Goal: Entertainment & Leisure: Browse casually

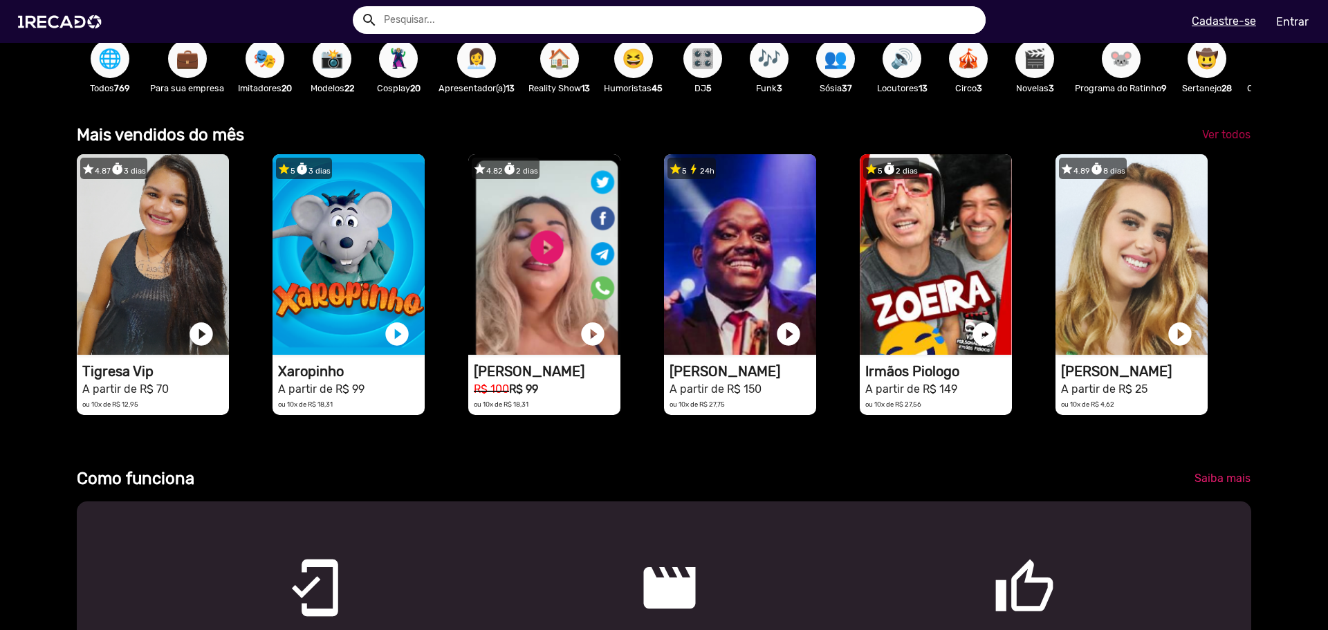
scroll to position [0, 2635]
click at [1212, 141] on span "Ver todos" at bounding box center [1226, 134] width 48 height 13
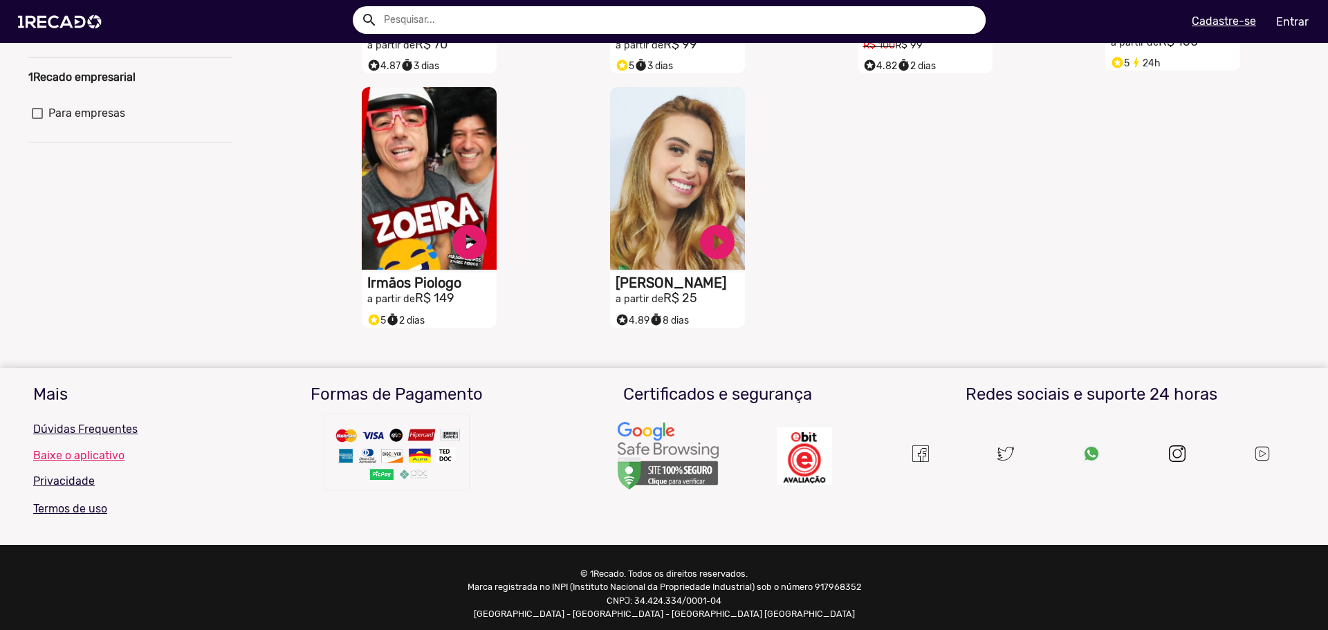
scroll to position [69, 0]
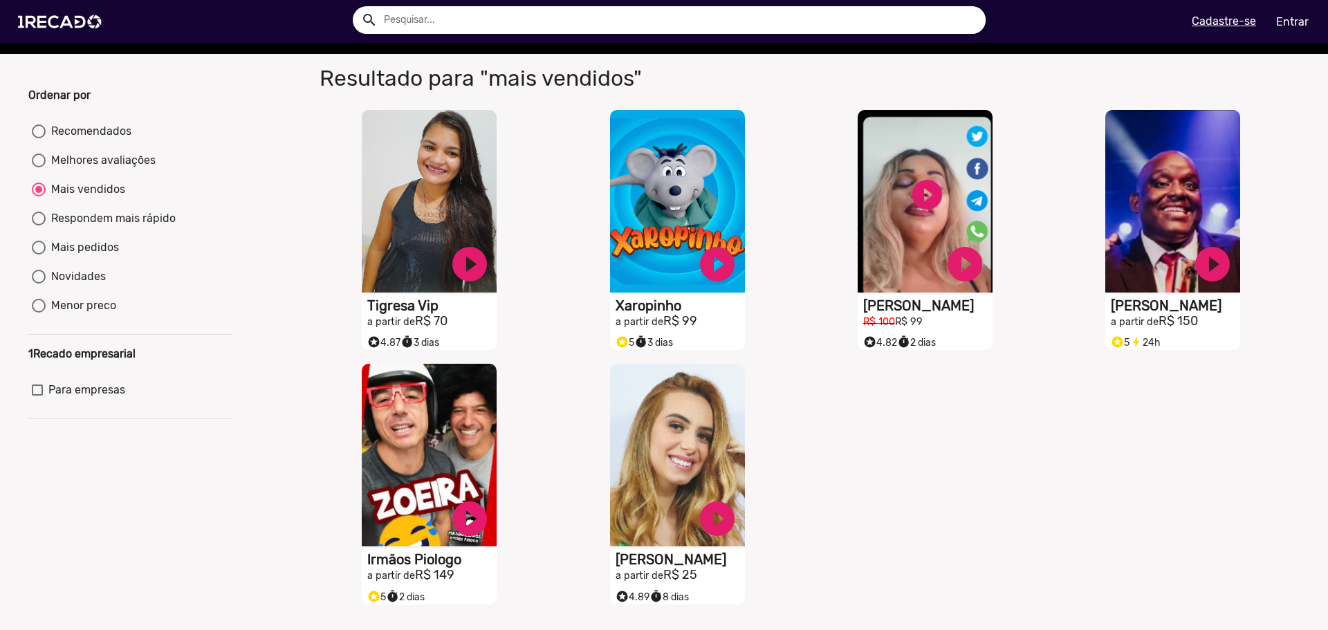
click at [85, 129] on div "Ordenar por Recomendados Melhores avaliações Mais vendidos Respondem mais rápid…" at bounding box center [130, 349] width 225 height 524
click at [30, 145] on mat-radio-group "Recomendados Melhores avaliações Mais vendidos Respondem mais rápido Mais pedid…" at bounding box center [130, 221] width 204 height 203
click at [36, 138] on div at bounding box center [39, 131] width 14 height 14
click at [38, 139] on input "Recomendados" at bounding box center [38, 138] width 1 height 1
radio input "true"
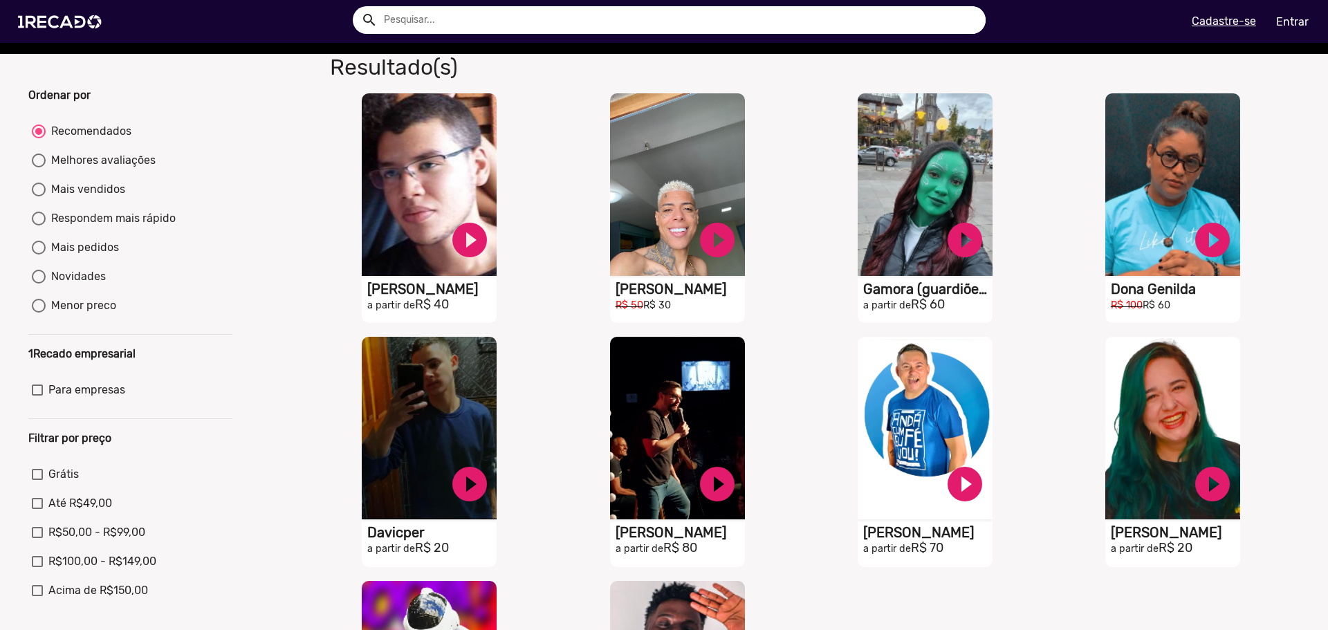
drag, startPoint x: 44, startPoint y: 136, endPoint x: 295, endPoint y: 106, distance: 252.8
click at [295, 106] on div "Ordenar por Recomendados Melhores avaliações Mais vendidos Respondem mais rápid…" at bounding box center [664, 449] width 1348 height 790
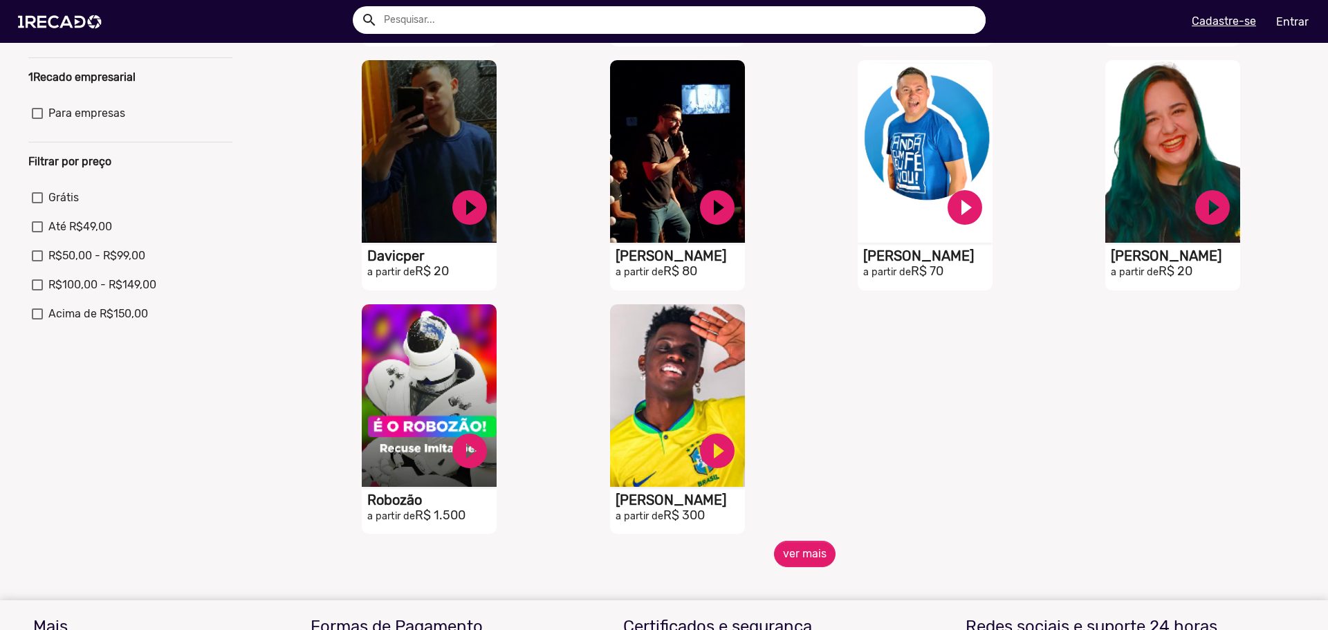
scroll to position [138, 0]
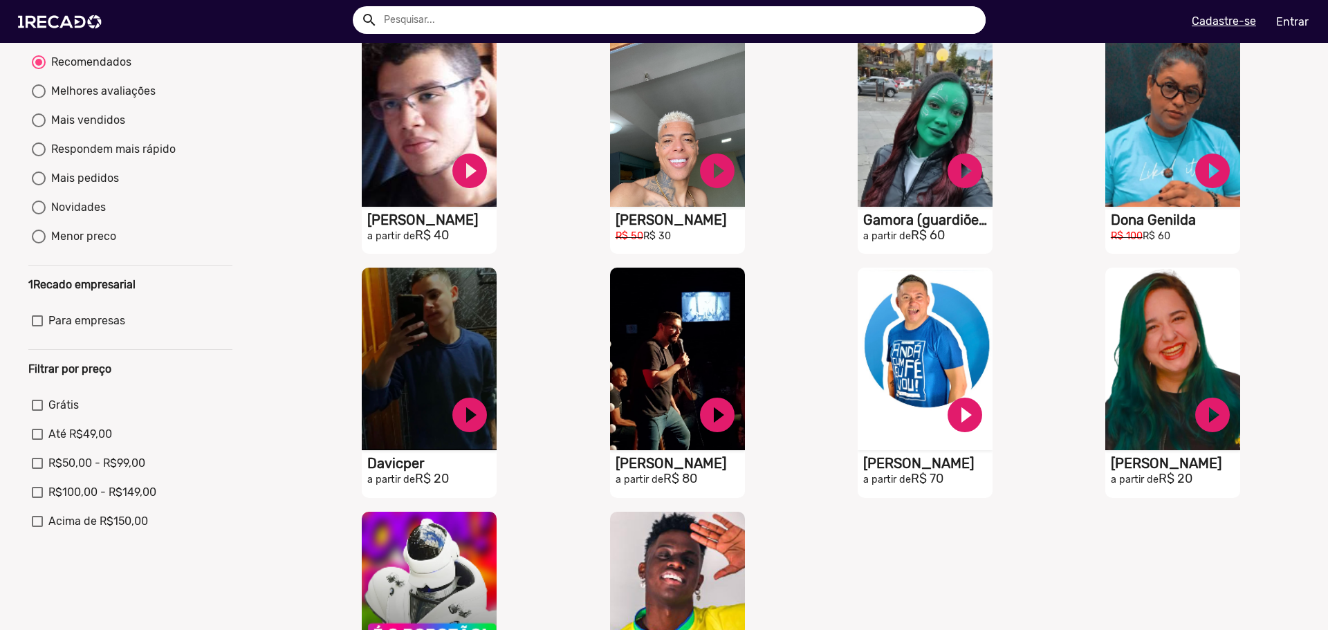
click at [144, 99] on div "Melhores avaliações" at bounding box center [101, 91] width 110 height 17
click at [39, 99] on input "Melhores avaliações" at bounding box center [38, 98] width 1 height 1
radio input "true"
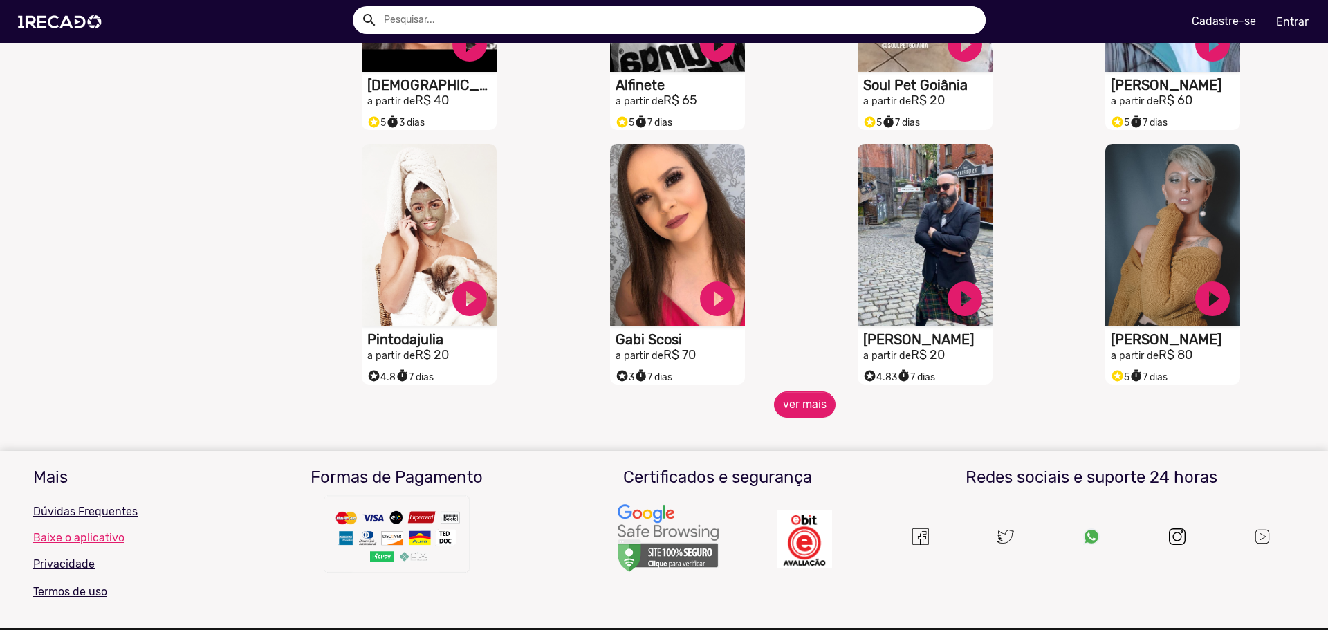
scroll to position [1037, 0]
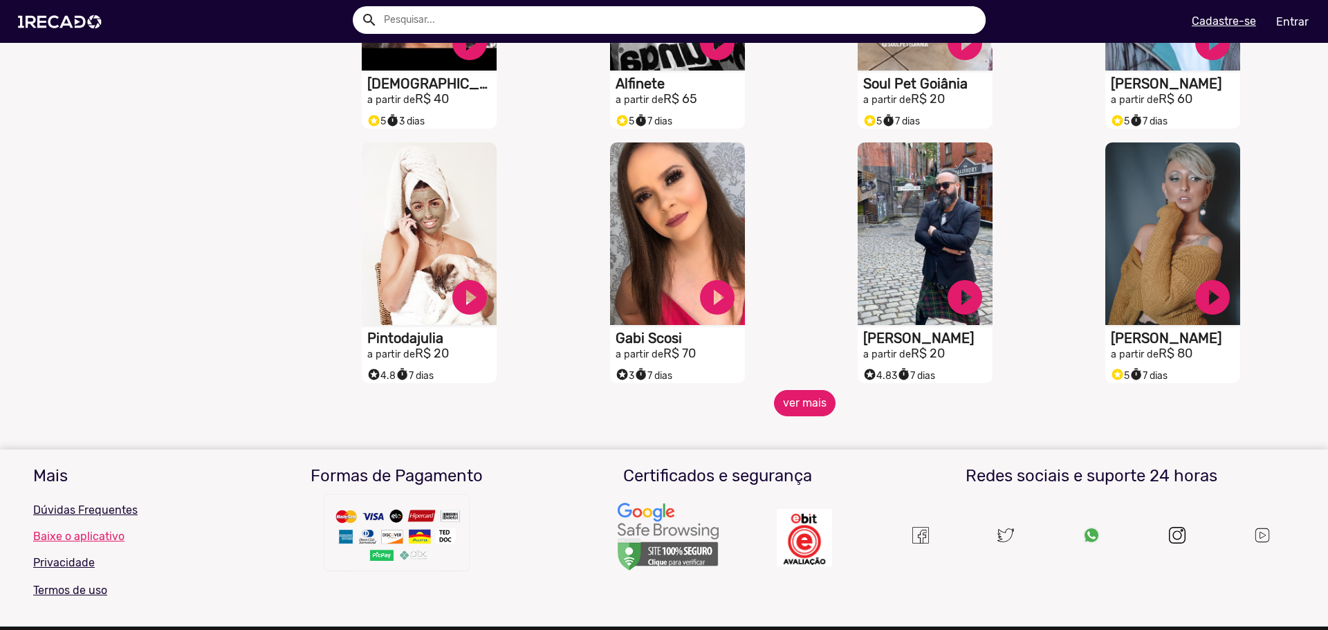
click at [787, 402] on button "ver mais" at bounding box center [805, 403] width 62 height 26
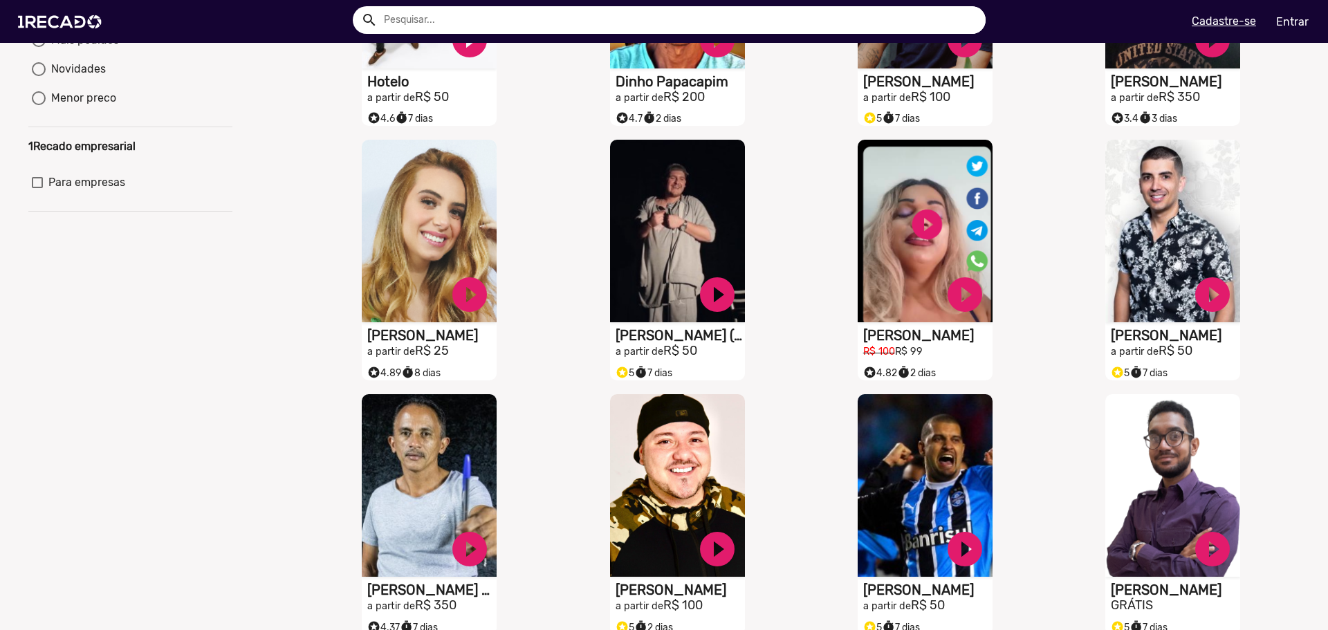
scroll to position [0, 0]
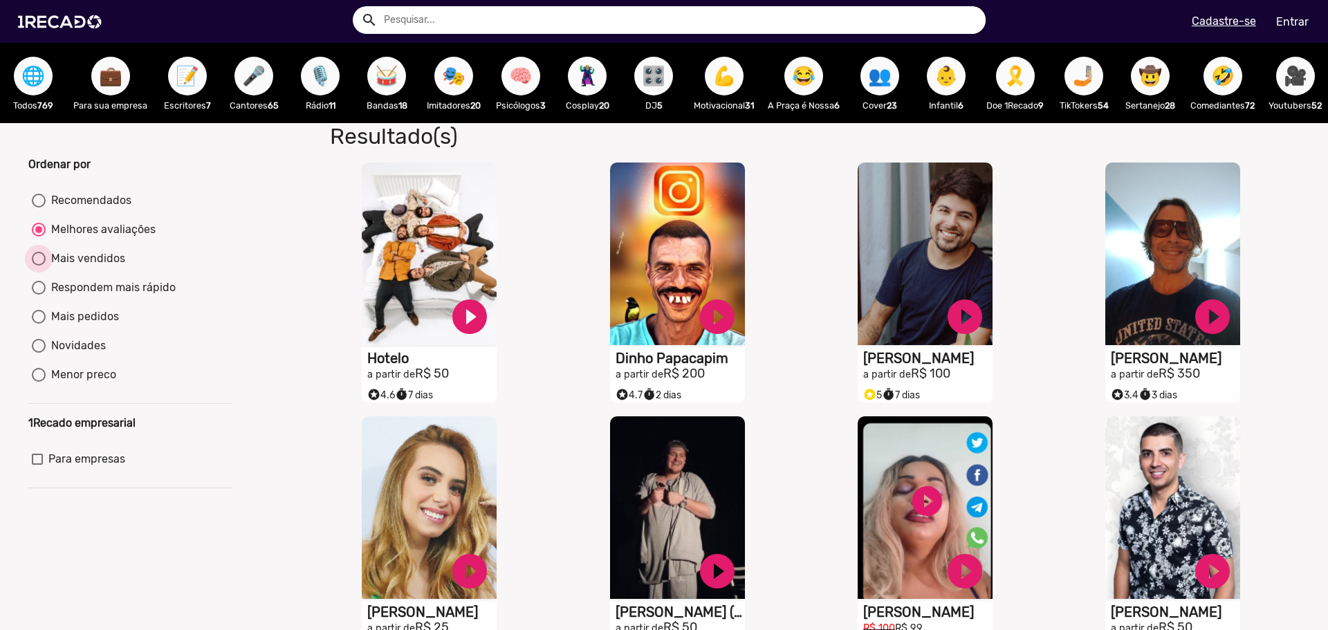
click at [92, 261] on div "Mais vendidos" at bounding box center [86, 258] width 80 height 17
click at [39, 266] on input "Mais vendidos" at bounding box center [38, 266] width 1 height 1
radio input "true"
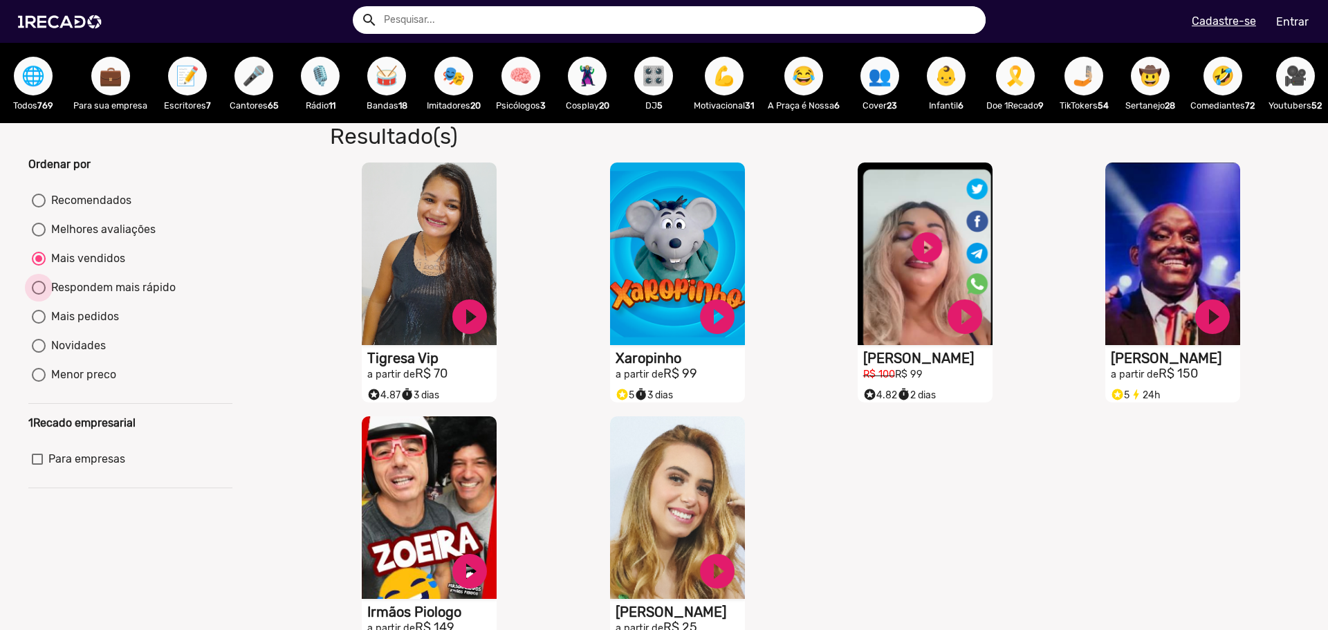
click at [106, 293] on div "Respondem mais rápido" at bounding box center [111, 287] width 130 height 17
click at [39, 295] on input "Respondem mais rápido" at bounding box center [38, 295] width 1 height 1
radio input "true"
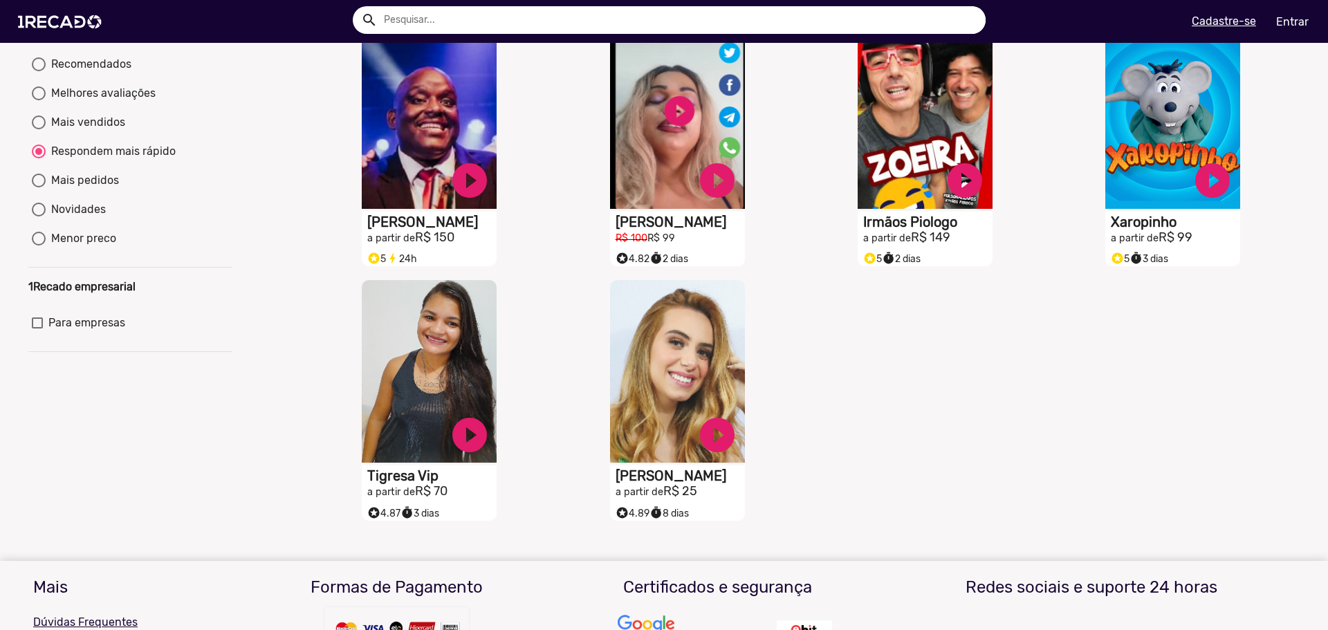
scroll to position [138, 0]
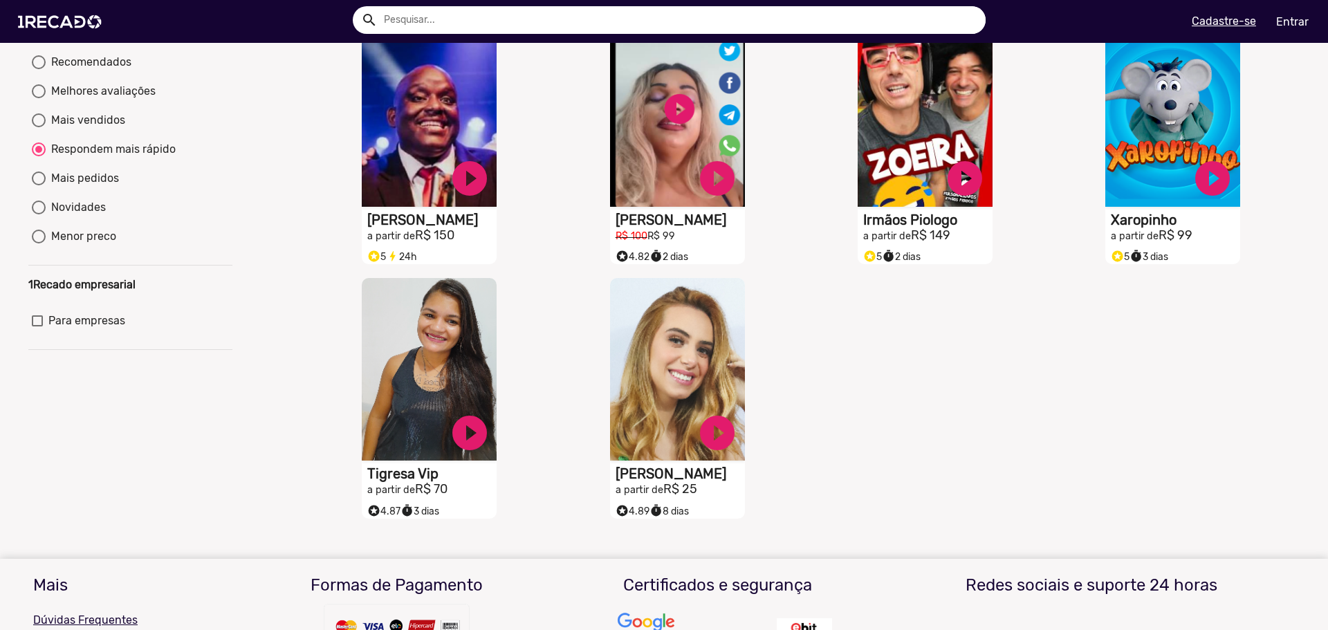
click at [43, 185] on div at bounding box center [39, 178] width 14 height 14
click at [39, 186] on input "Mais pedidos" at bounding box center [38, 185] width 1 height 1
radio input "true"
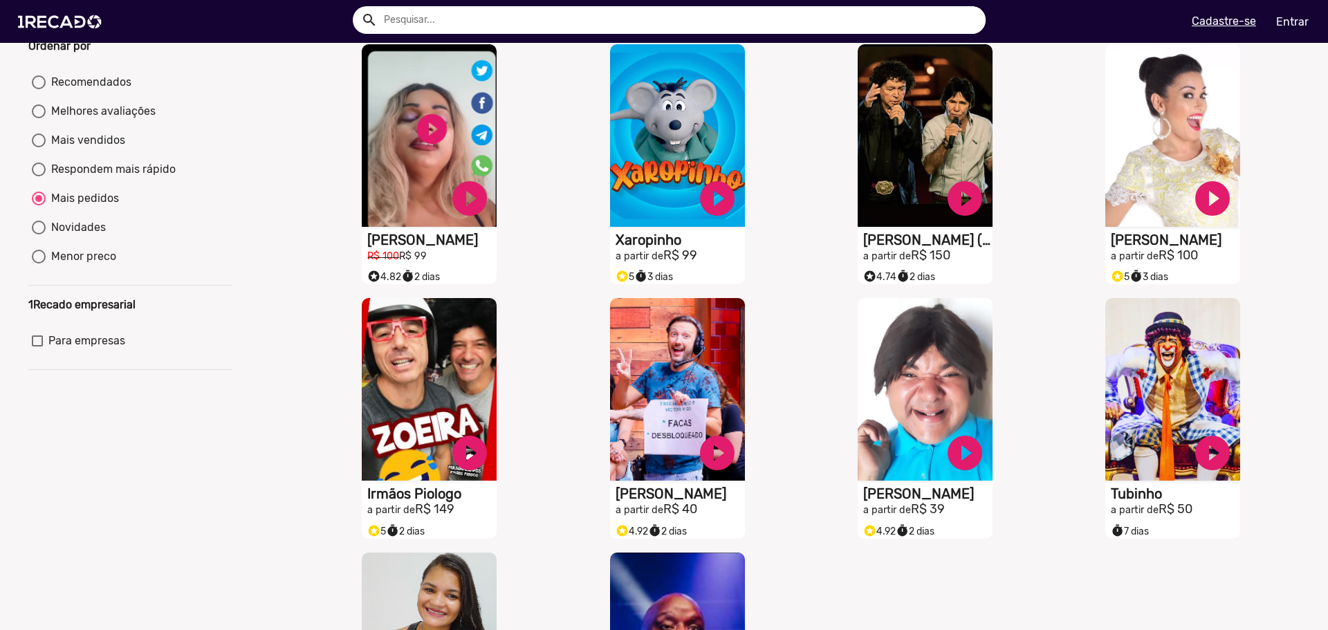
scroll to position [0, 0]
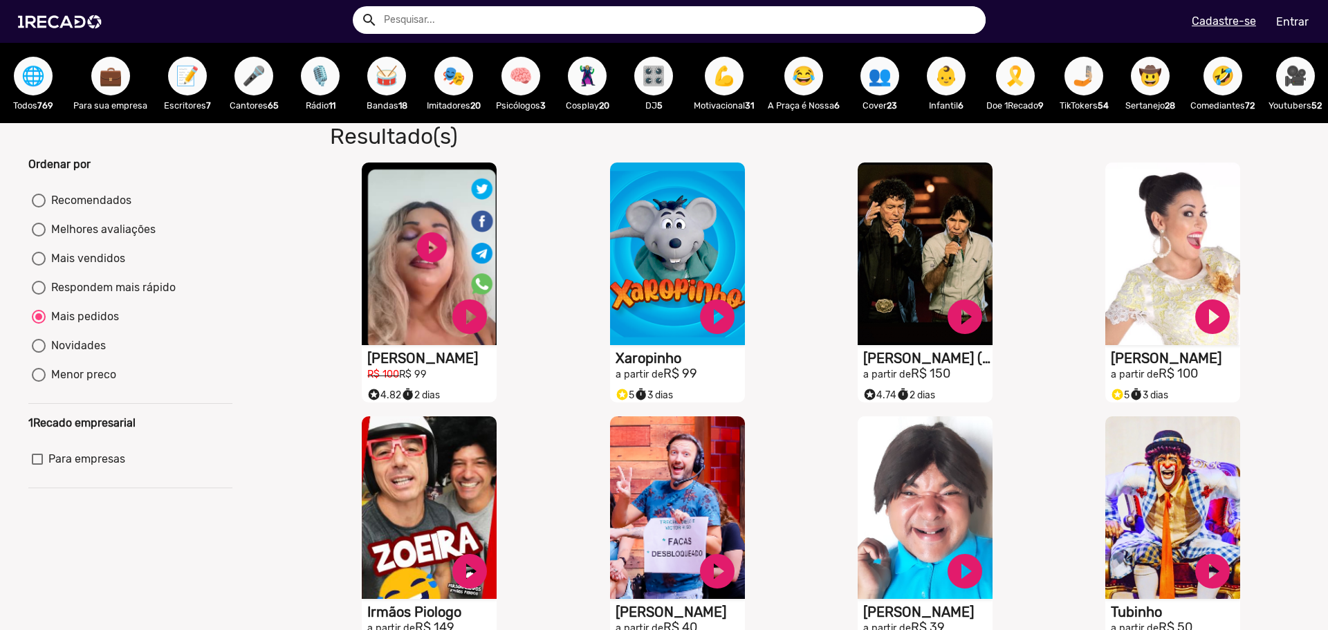
click at [60, 351] on div "Novidades" at bounding box center [76, 345] width 60 height 17
click at [39, 353] on input "Novidades" at bounding box center [38, 353] width 1 height 1
radio input "true"
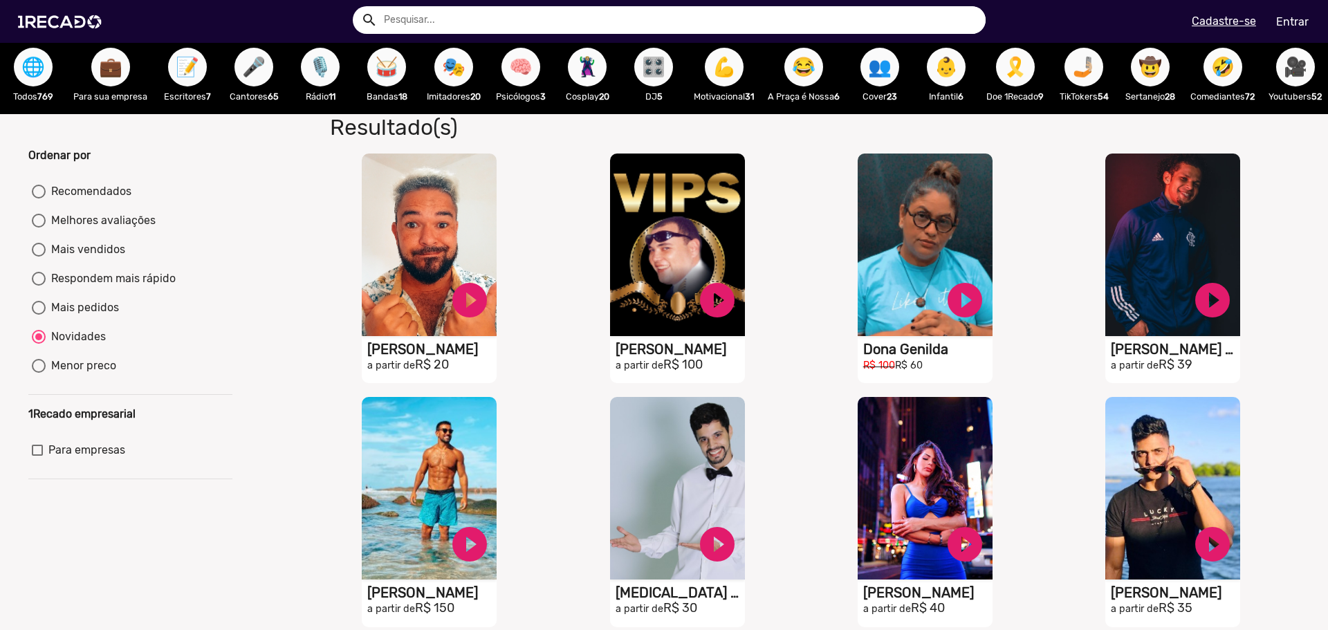
scroll to position [138, 0]
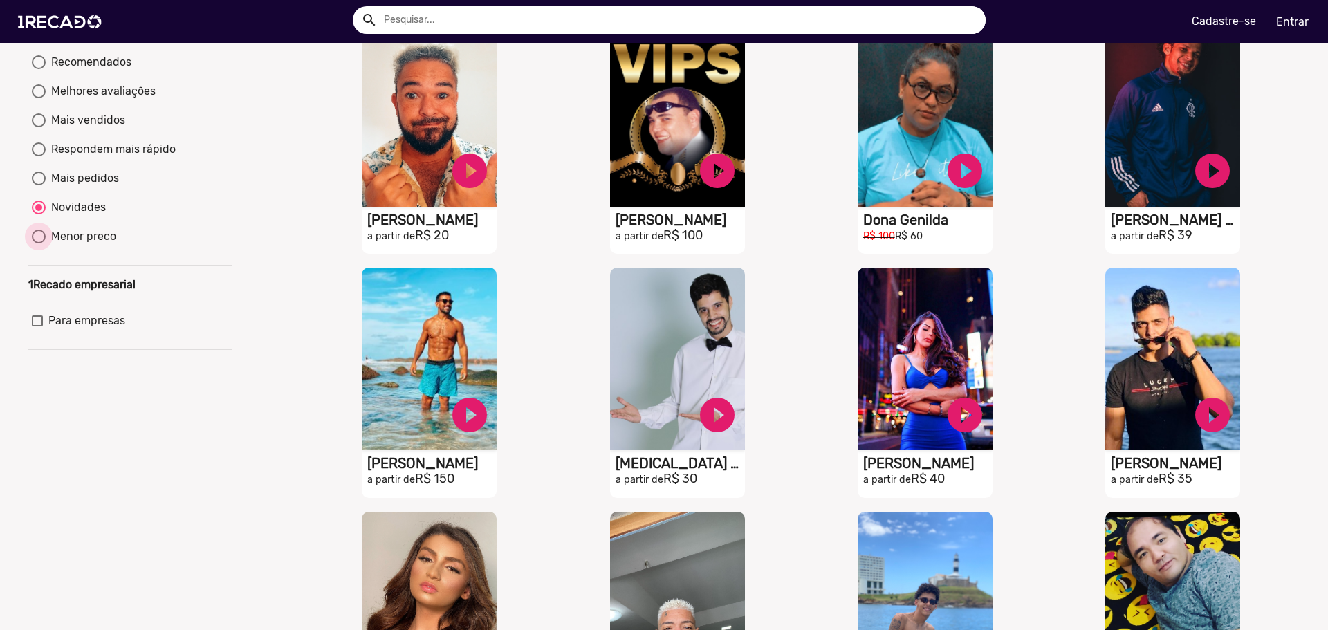
click at [93, 245] on div "Menor preco" at bounding box center [81, 236] width 71 height 17
click at [39, 244] on input "Menor preco" at bounding box center [38, 243] width 1 height 1
radio input "true"
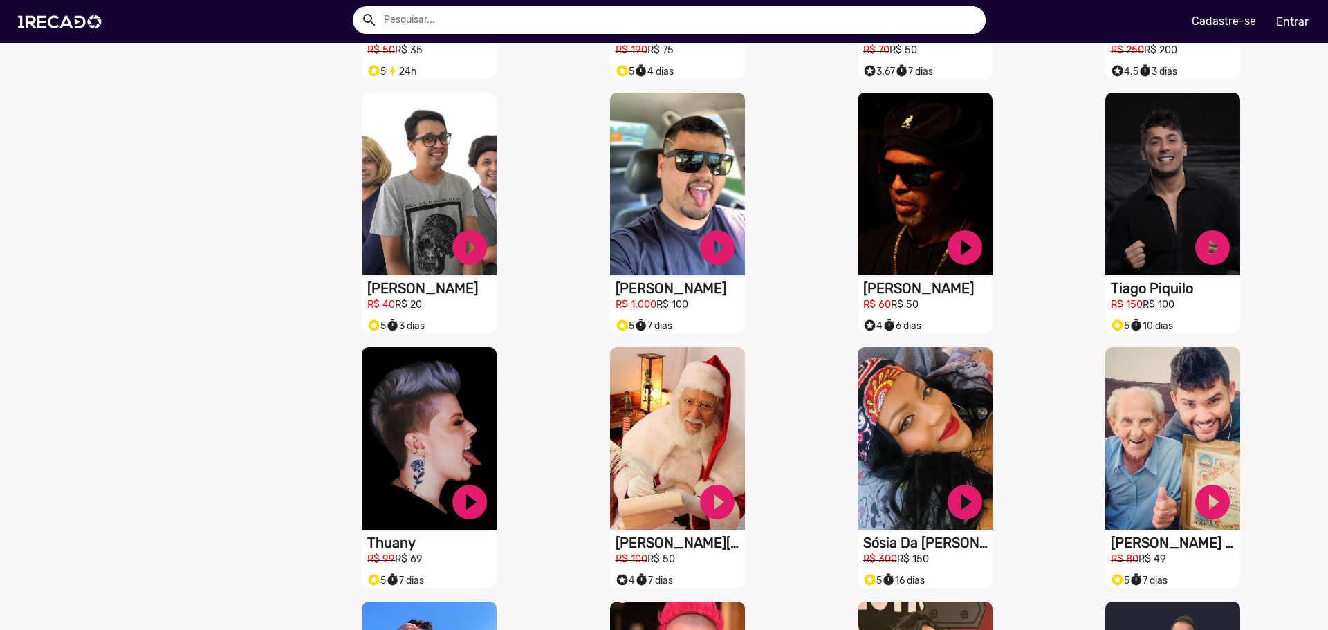
scroll to position [692, 0]
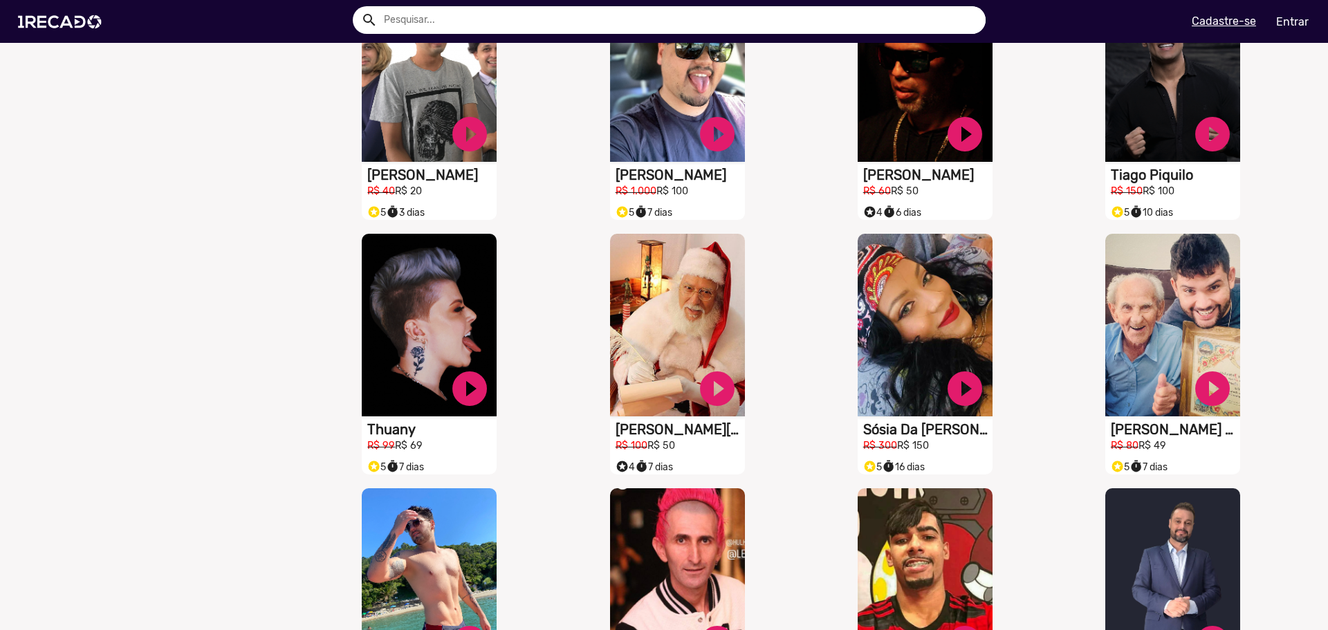
drag, startPoint x: 579, startPoint y: 261, endPoint x: 568, endPoint y: 258, distance: 12.1
click at [568, 258] on div "S1RECADO vídeos dedicados para fãs e empresas play_circle_filled [PERSON_NAME][…" at bounding box center [681, 354] width 248 height 254
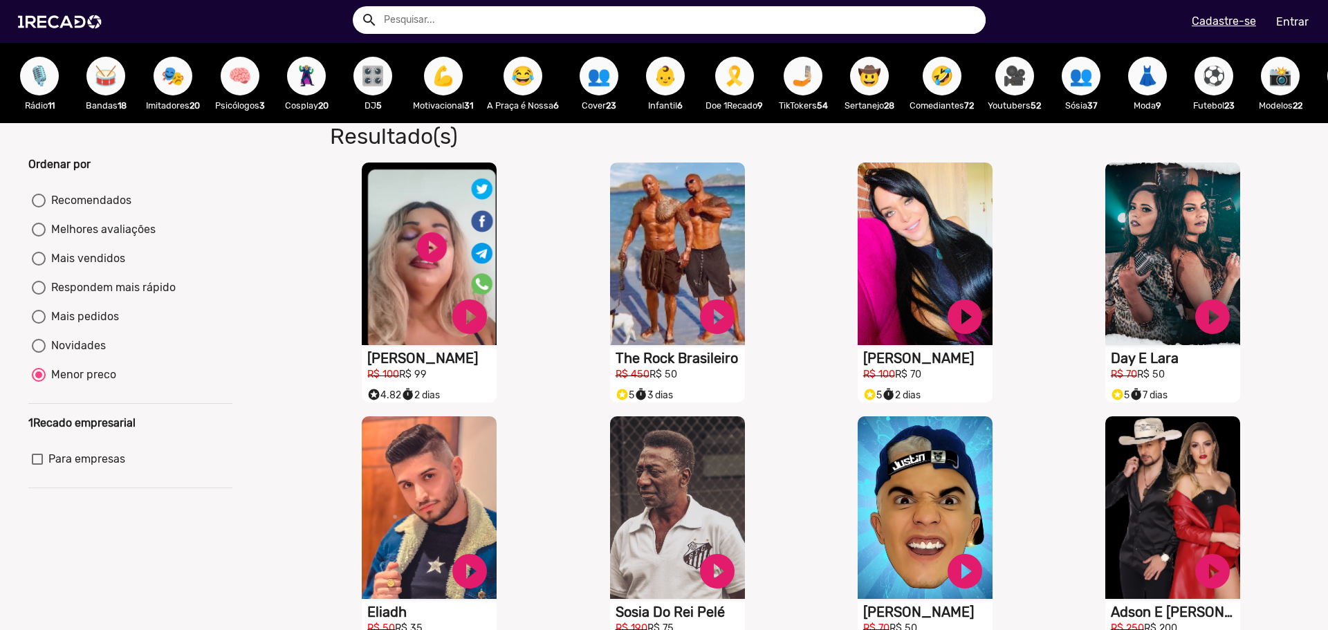
scroll to position [0, 282]
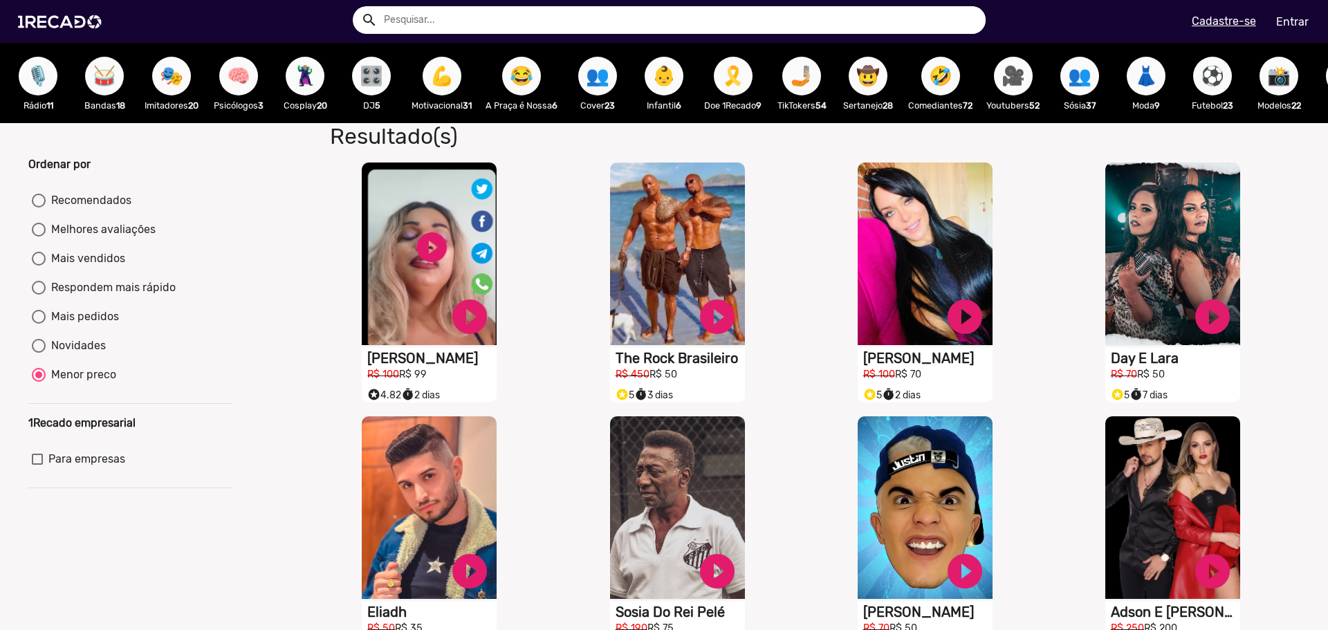
click at [1014, 82] on span "🎥" at bounding box center [1013, 76] width 24 height 39
radio input "true"
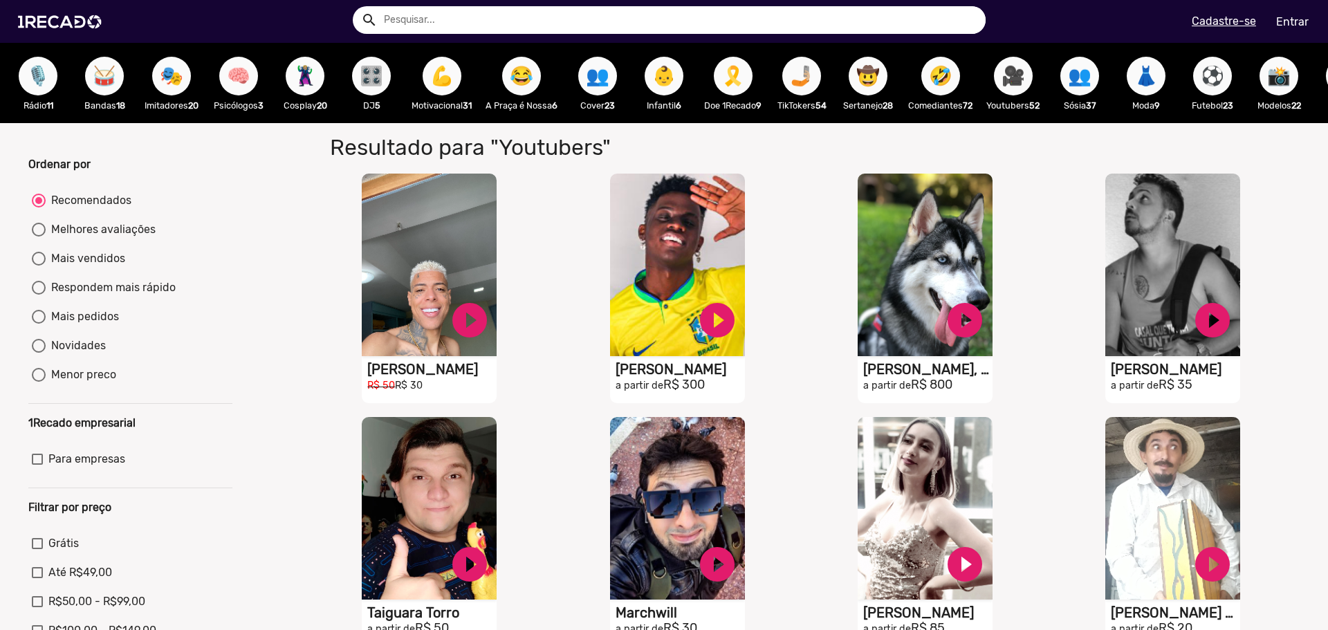
click at [809, 76] on span "🤳🏼" at bounding box center [802, 76] width 24 height 39
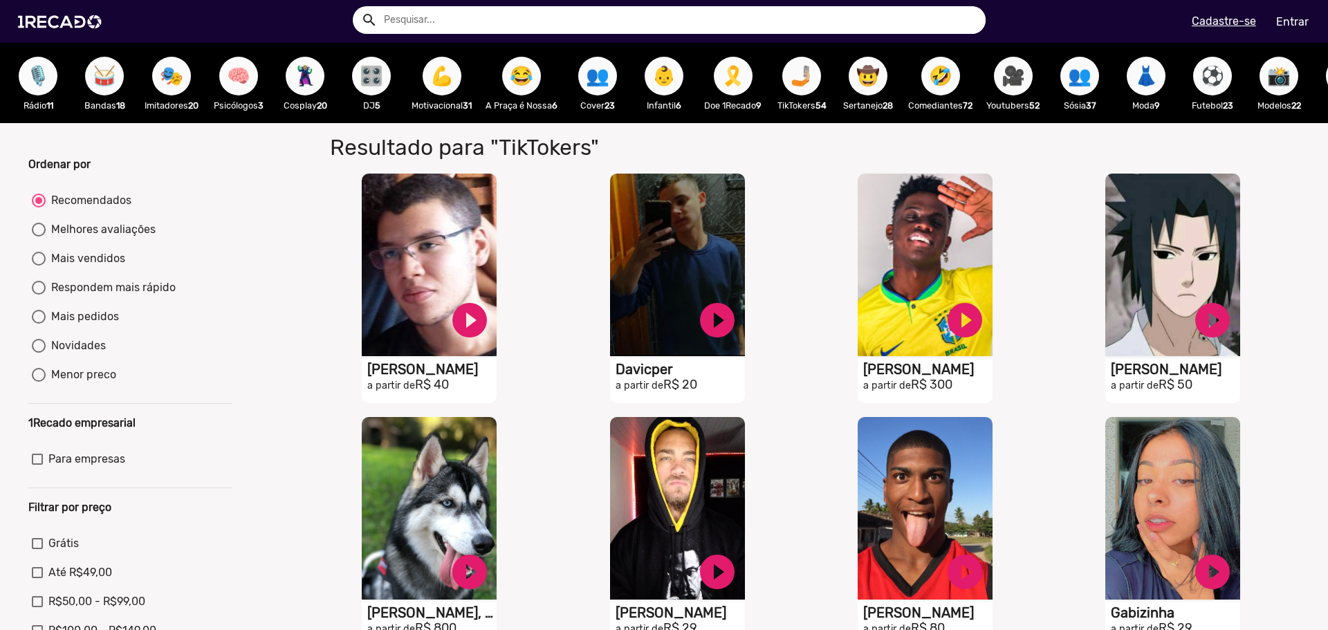
click at [864, 80] on button "🤠" at bounding box center [867, 76] width 39 height 39
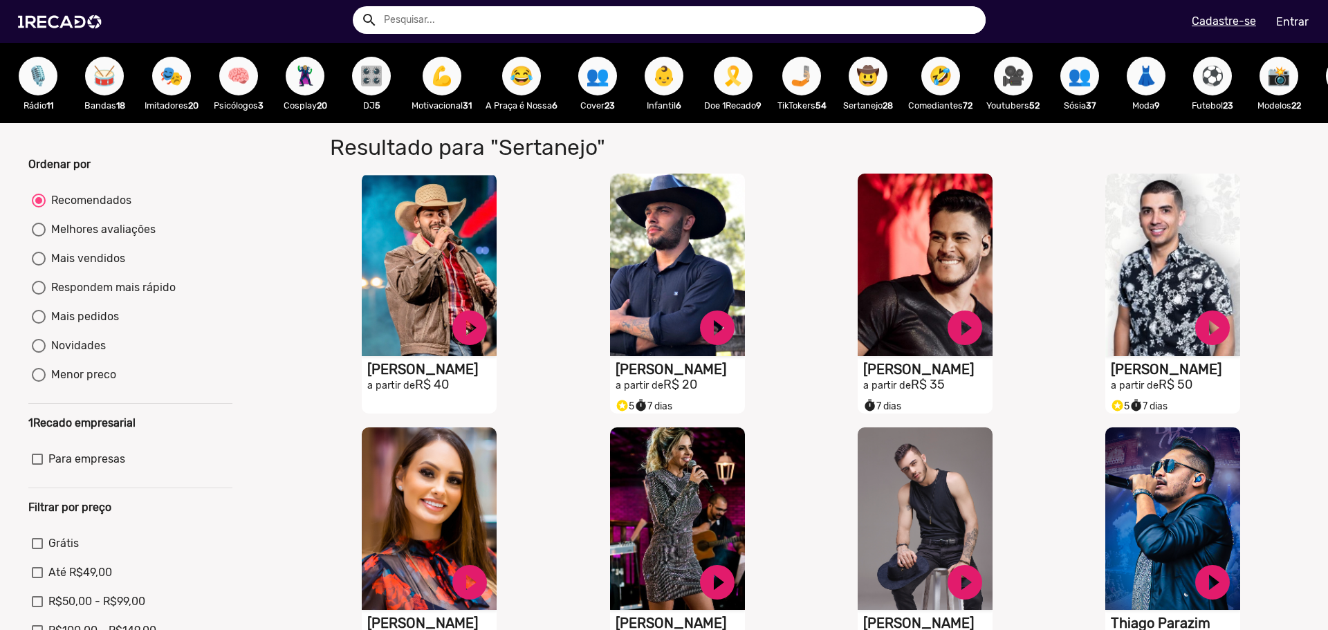
click at [1025, 71] on span "🎥" at bounding box center [1013, 76] width 24 height 39
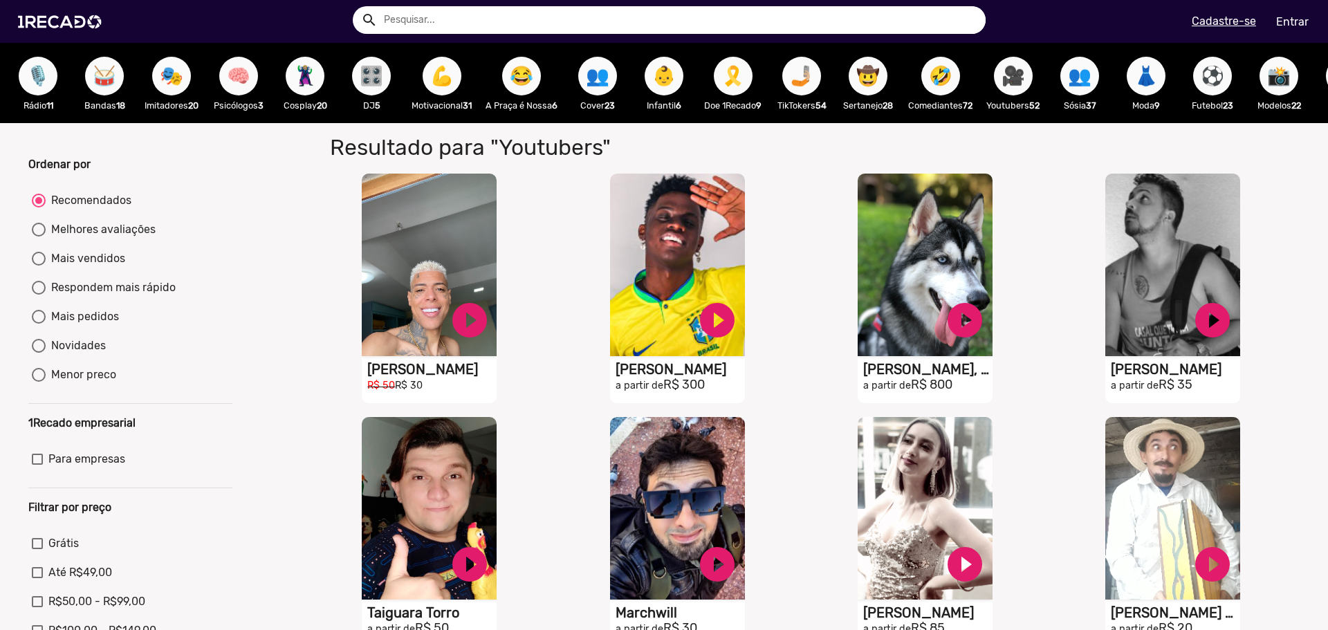
drag, startPoint x: 99, startPoint y: 527, endPoint x: 66, endPoint y: 399, distance: 132.2
click at [66, 389] on mat-radio-button "Menor preco" at bounding box center [130, 378] width 197 height 22
drag, startPoint x: 104, startPoint y: 496, endPoint x: 61, endPoint y: 565, distance: 81.7
click at [57, 552] on span "Grátis" at bounding box center [63, 543] width 30 height 17
click at [37, 550] on input "Grátis" at bounding box center [37, 549] width 1 height 1
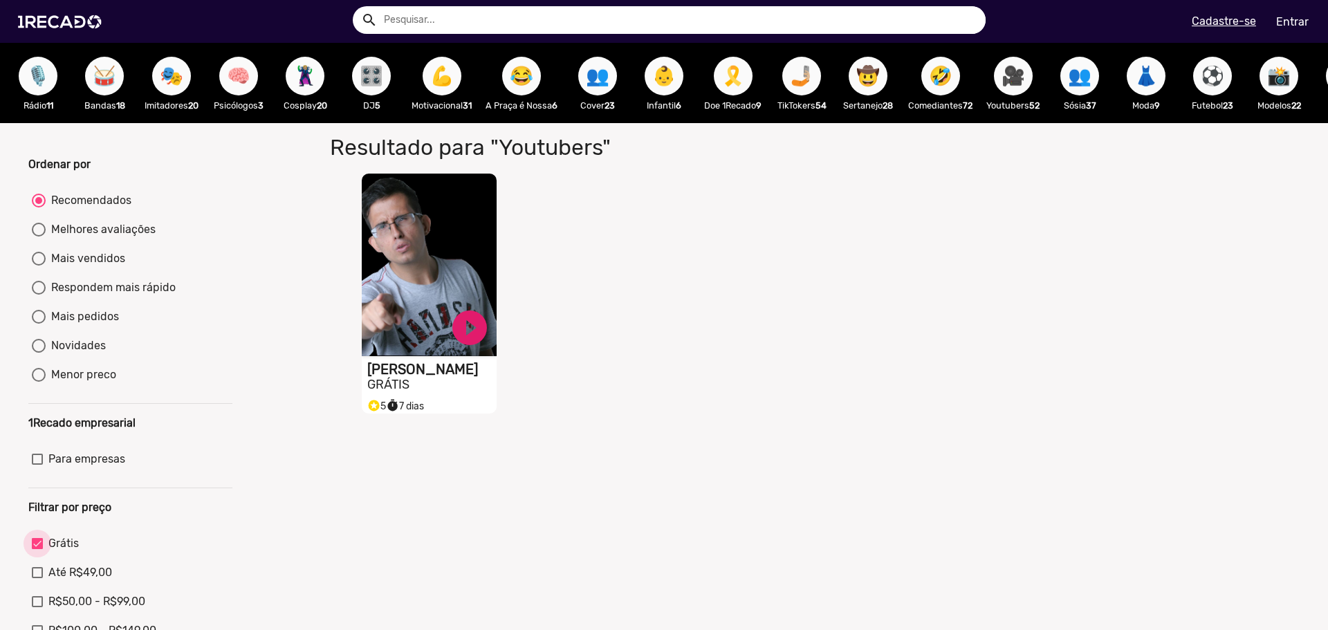
click at [53, 552] on span "Grátis" at bounding box center [63, 543] width 30 height 17
click at [37, 550] on input "Grátis" at bounding box center [37, 549] width 1 height 1
checkbox input "false"
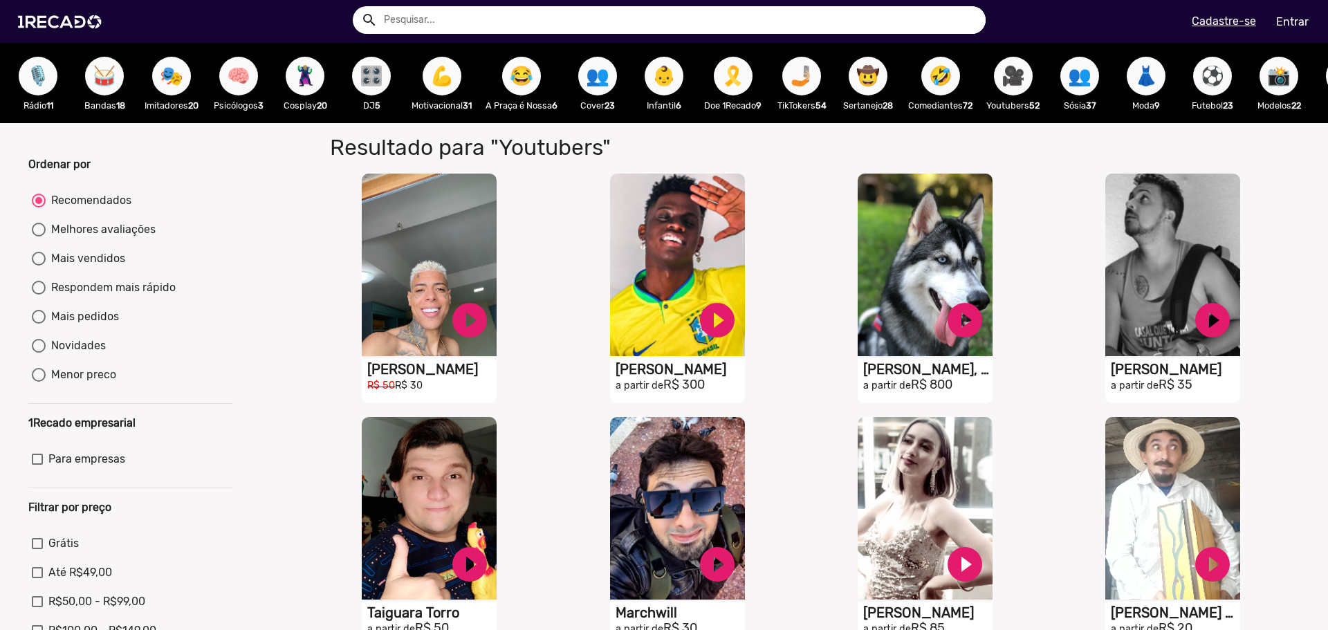
click at [37, 236] on div at bounding box center [39, 230] width 14 height 14
click at [38, 237] on input "Melhores avaliações" at bounding box center [38, 236] width 1 height 1
radio input "true"
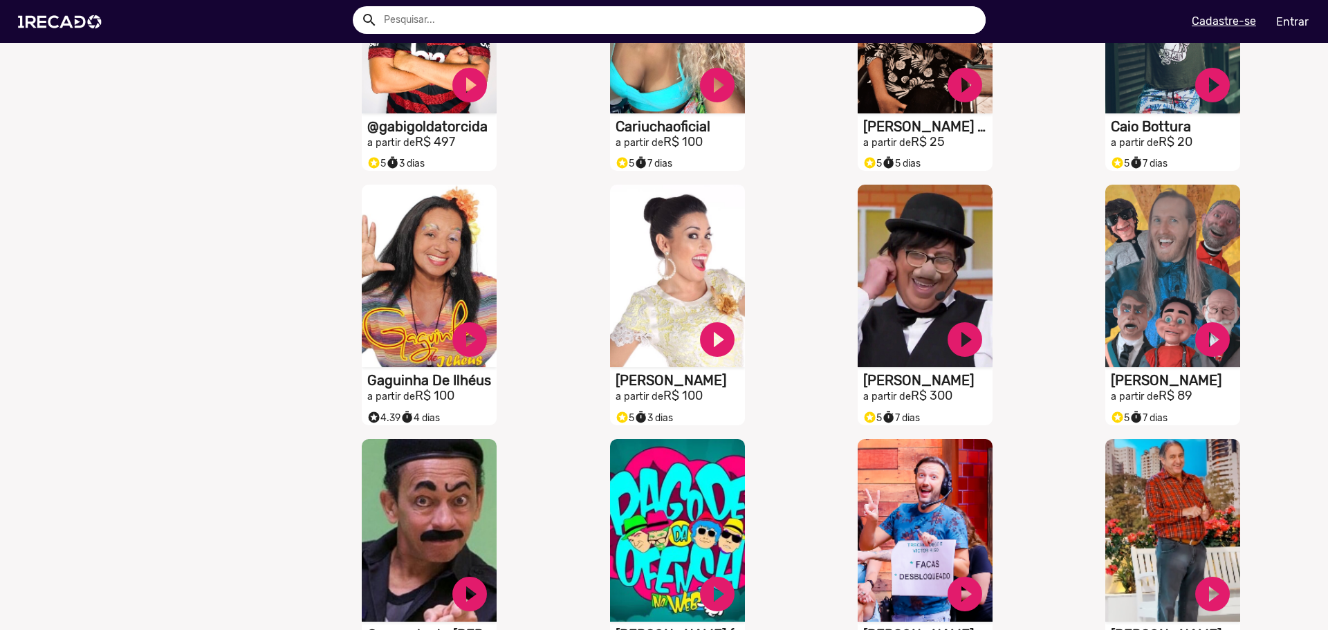
scroll to position [1383, 0]
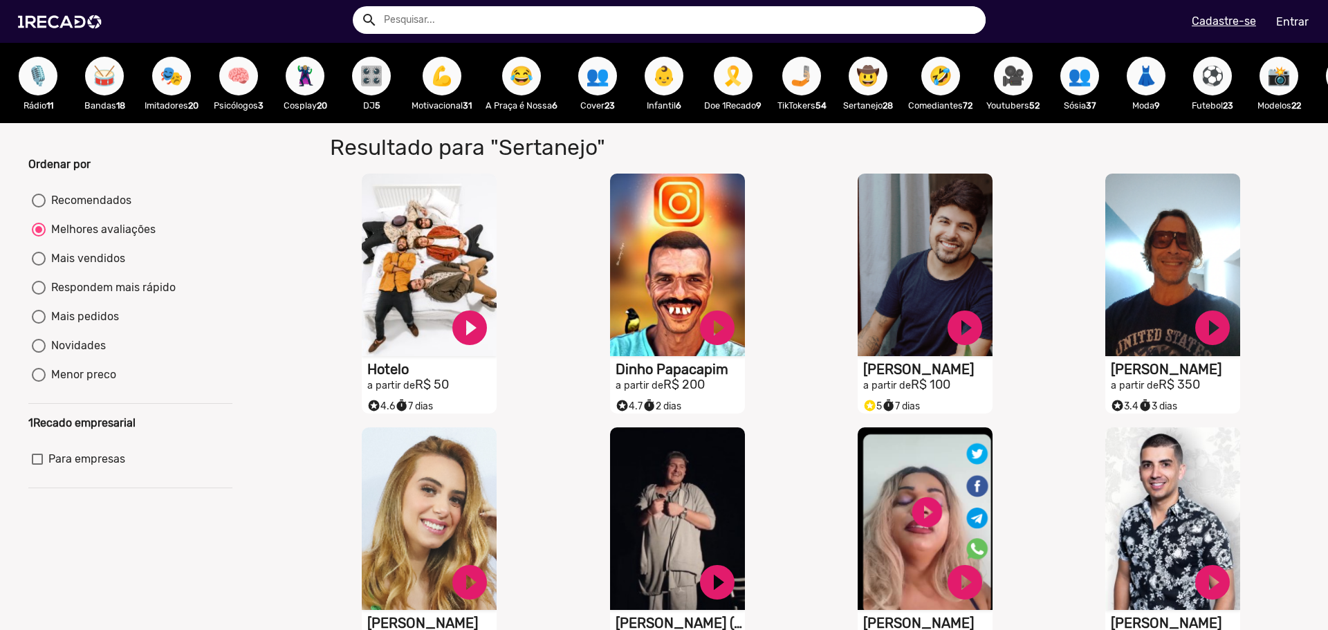
click at [87, 267] on div "Mais vendidos" at bounding box center [86, 258] width 80 height 17
click at [39, 266] on input "Mais vendidos" at bounding box center [38, 266] width 1 height 1
radio input "true"
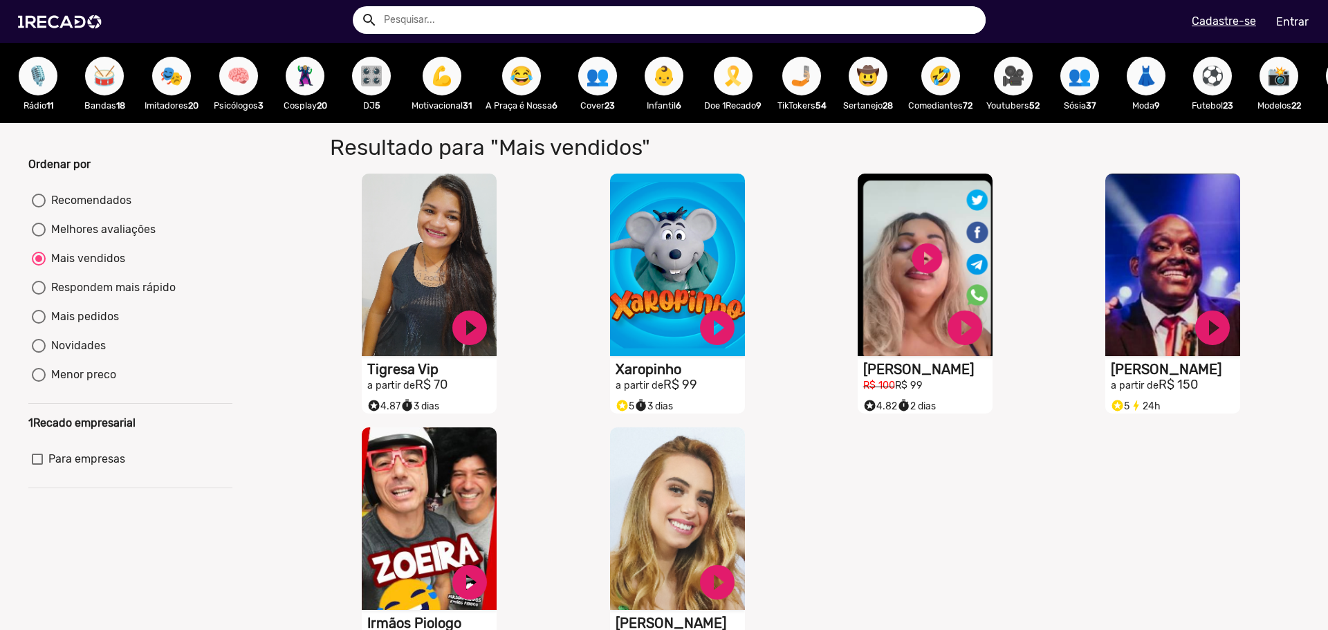
click at [752, 76] on button "🎗️" at bounding box center [733, 76] width 39 height 39
radio input "true"
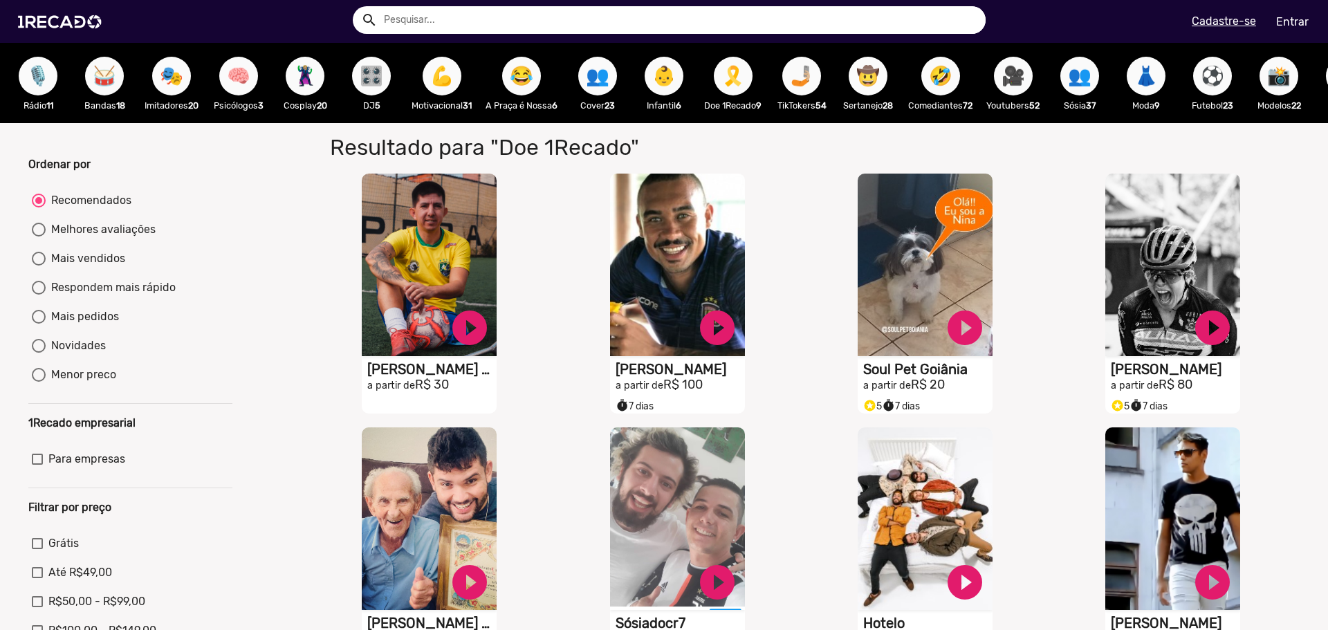
click at [864, 77] on button "🤠" at bounding box center [867, 76] width 39 height 39
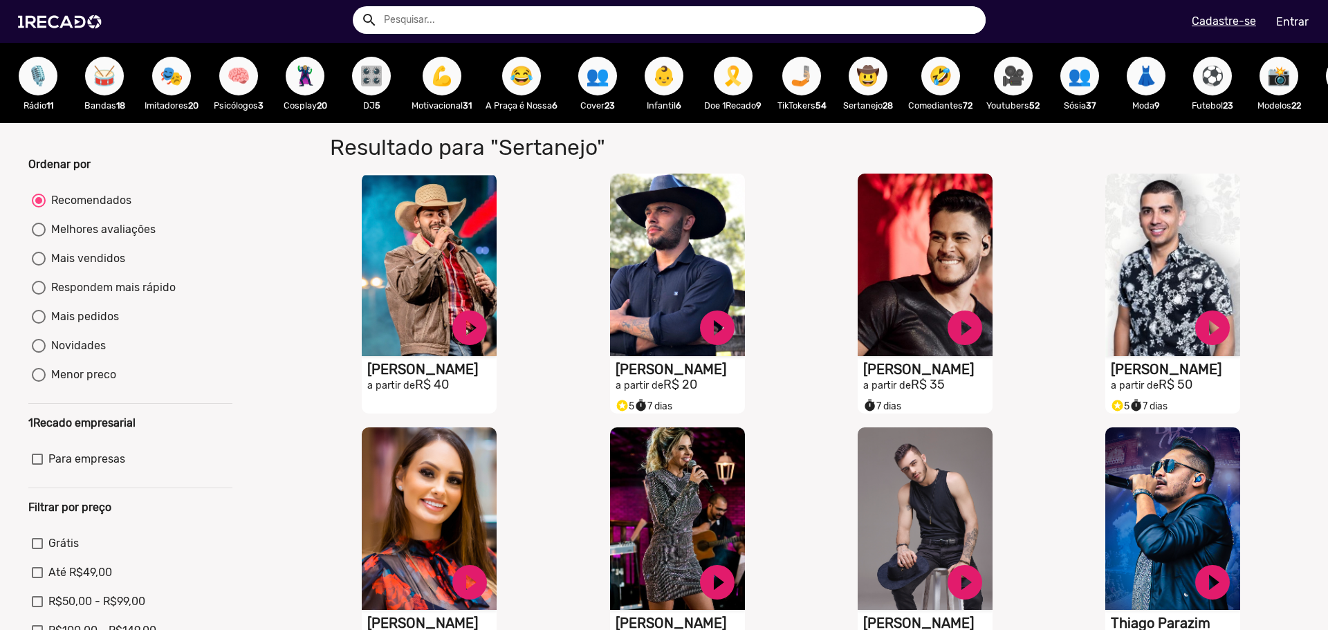
click at [183, 71] on span "🎭" at bounding box center [172, 76] width 24 height 39
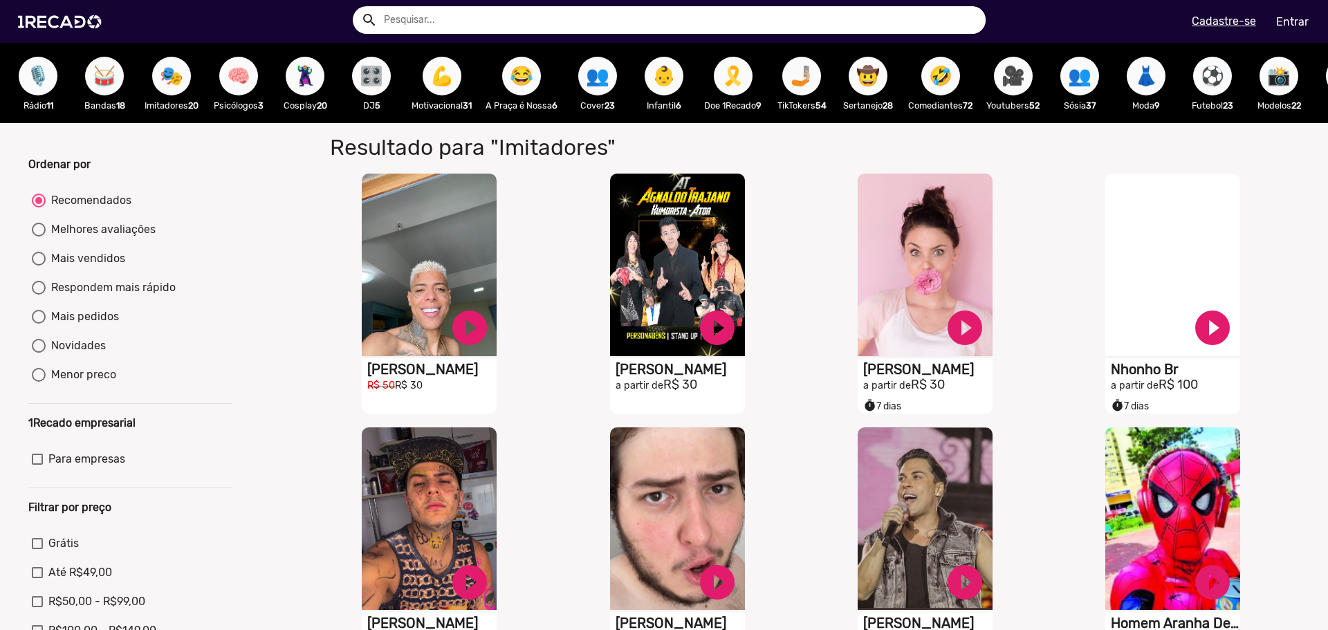
click at [1220, 64] on span "⚽" at bounding box center [1212, 76] width 24 height 39
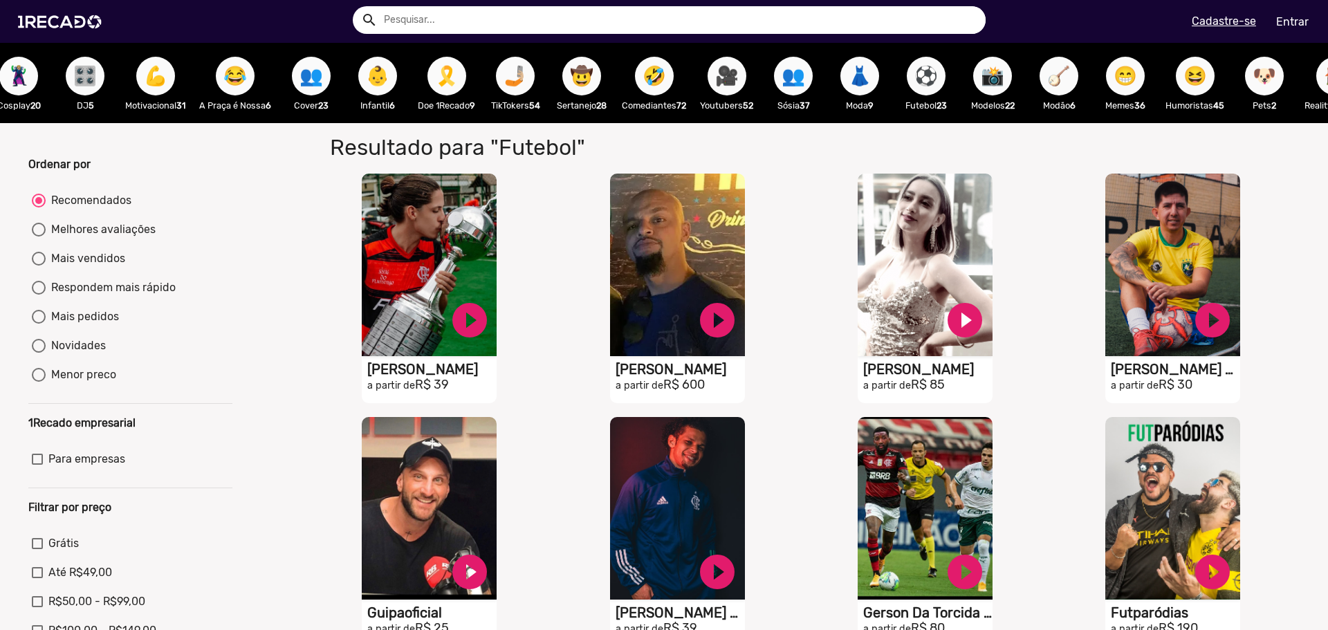
scroll to position [0, 535]
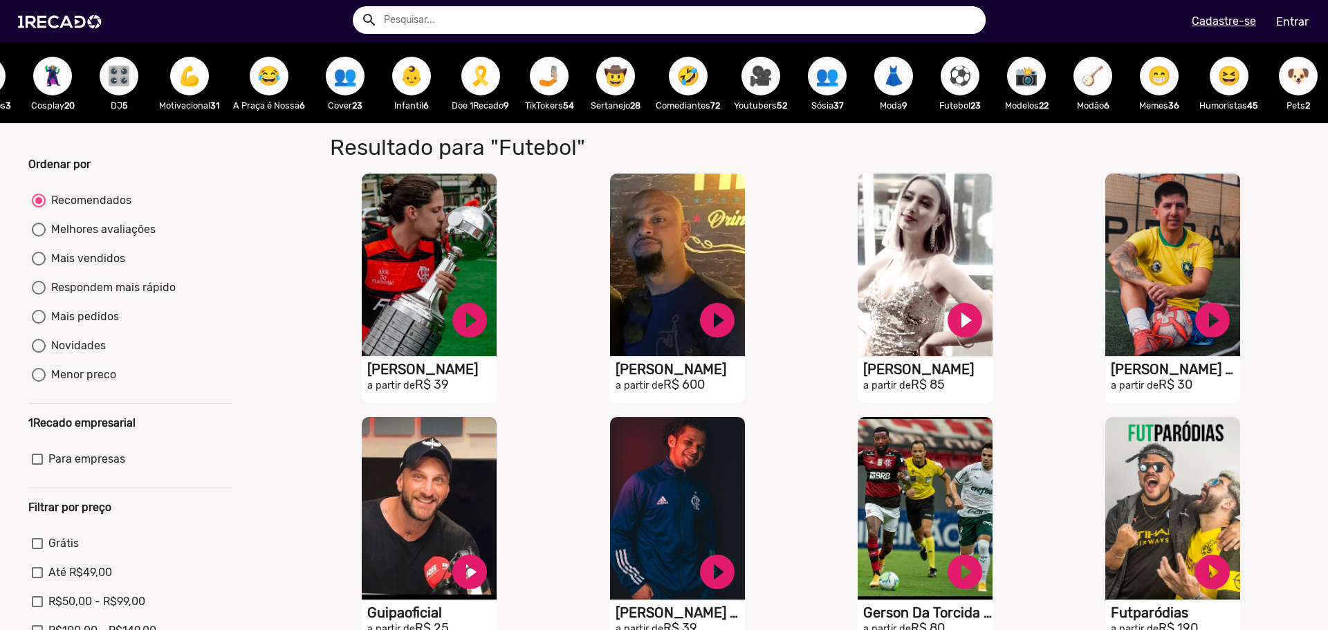
click at [431, 69] on button "👶" at bounding box center [411, 76] width 39 height 39
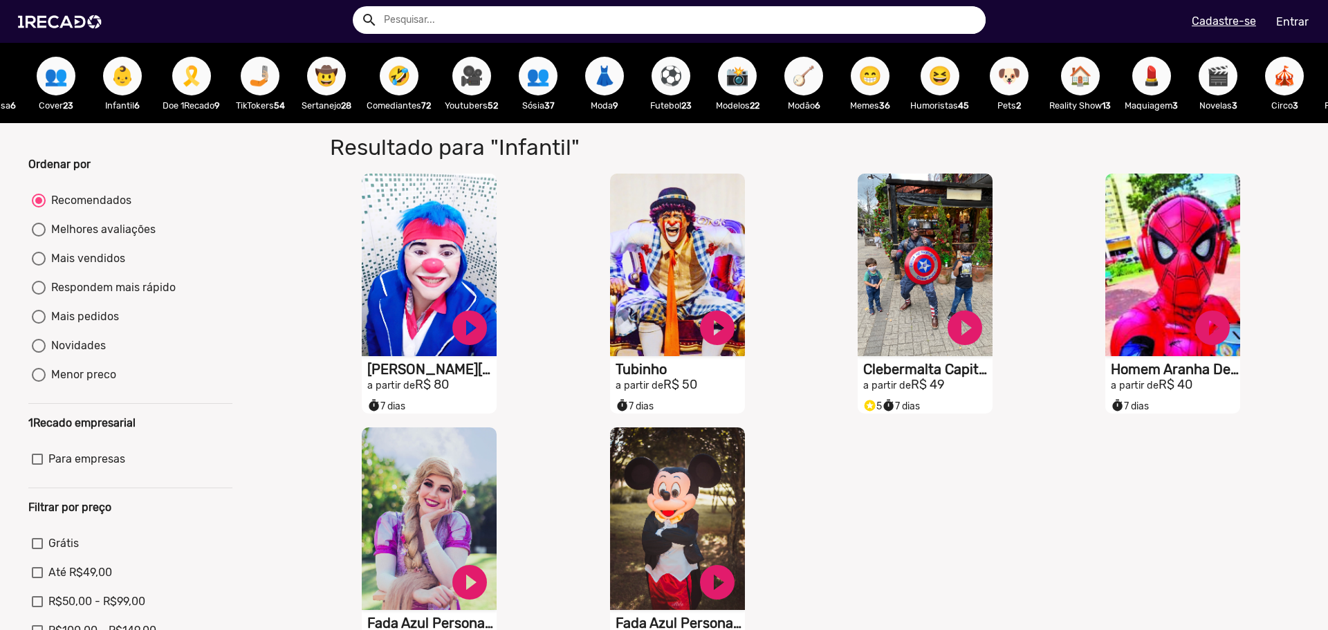
scroll to position [0, 826]
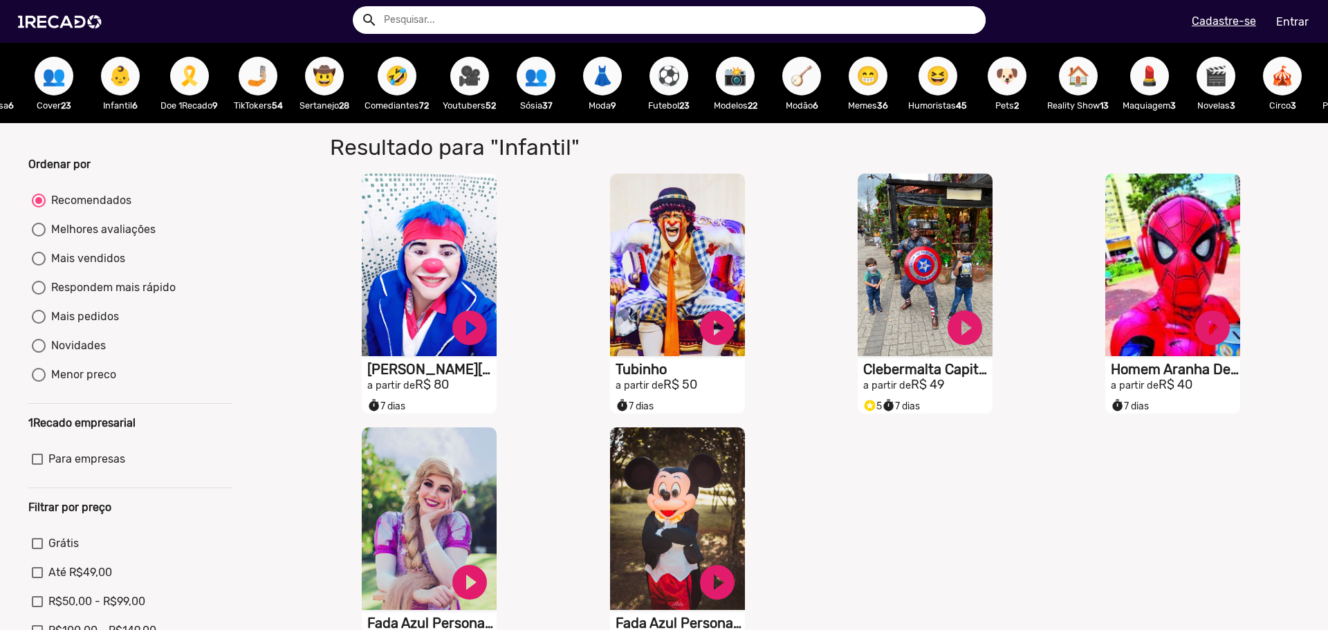
click at [1019, 78] on span "🐶" at bounding box center [1007, 76] width 24 height 39
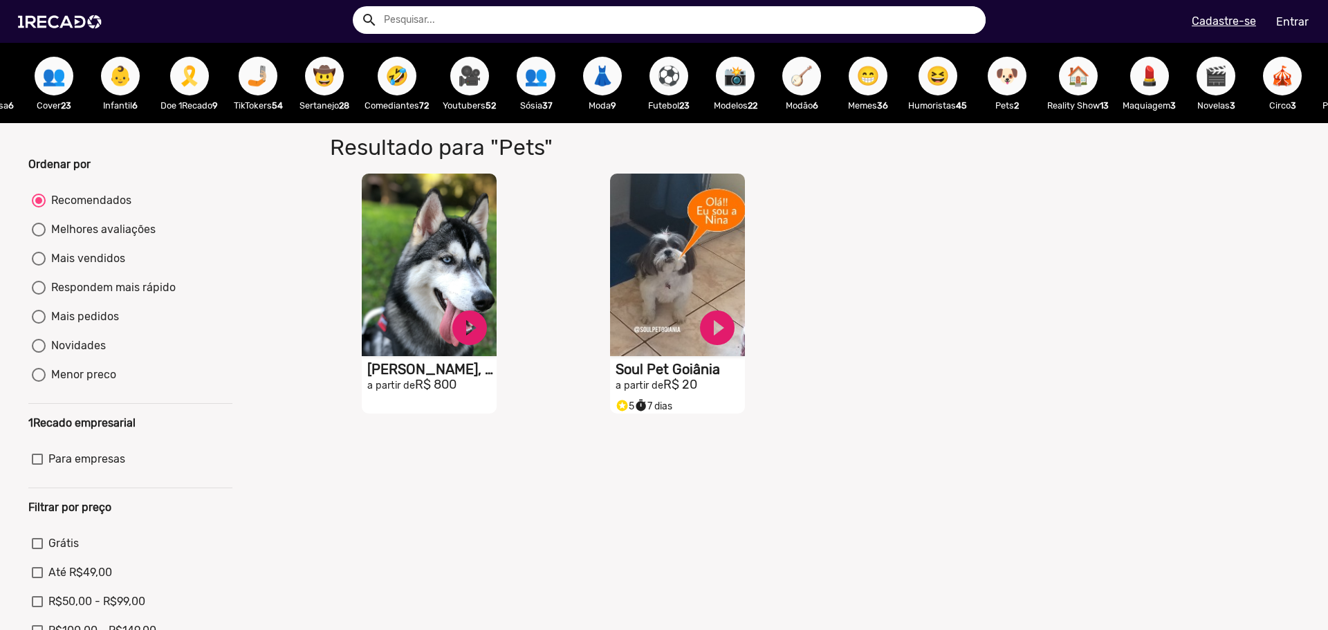
click at [596, 260] on div "S1RECADO vídeos dedicados para fãs e empresas play_circle_filled Soul Pet Goiân…" at bounding box center [681, 294] width 248 height 254
click at [619, 253] on video "S1RECADO vídeos dedicados para fãs e empresas" at bounding box center [677, 262] width 135 height 183
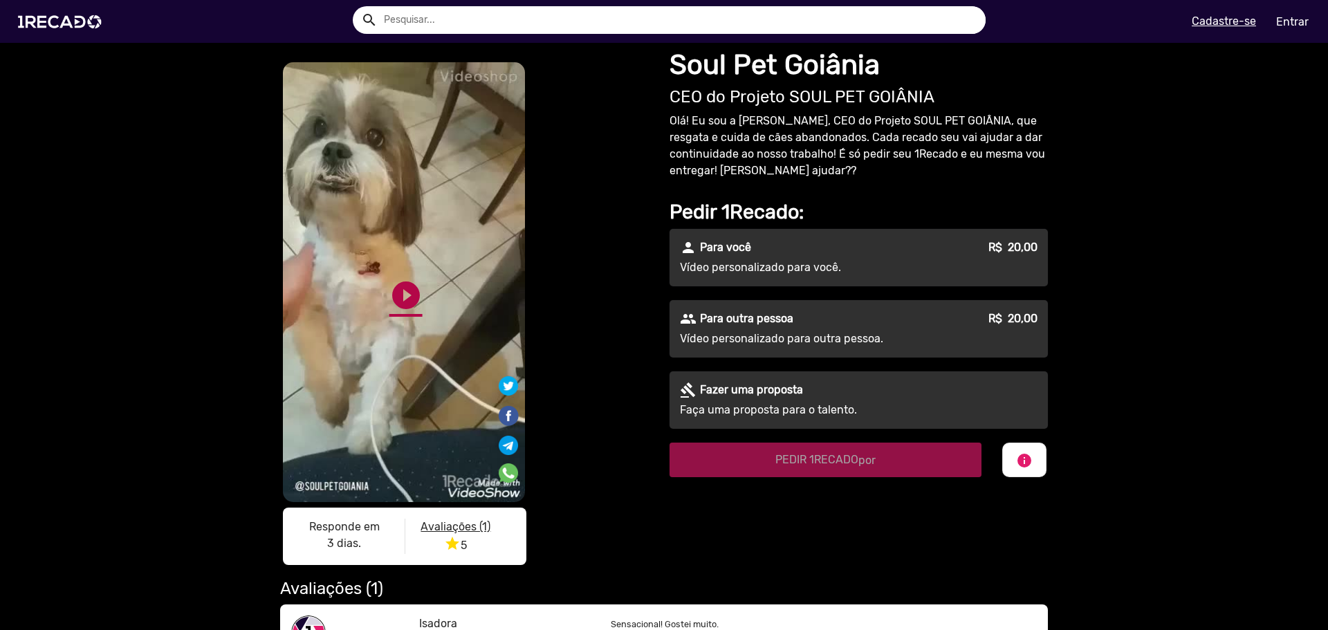
click at [413, 293] on link "play_circle_filled" at bounding box center [405, 295] width 33 height 33
drag, startPoint x: 370, startPoint y: 485, endPoint x: 176, endPoint y: 295, distance: 271.9
click at [176, 295] on div "S1RECADO vídeos dedicados para fãs e empresas S1RECADO vídeos dedicados para fã…" at bounding box center [664, 360] width 1328 height 635
click at [75, 24] on img at bounding box center [62, 21] width 104 height 59
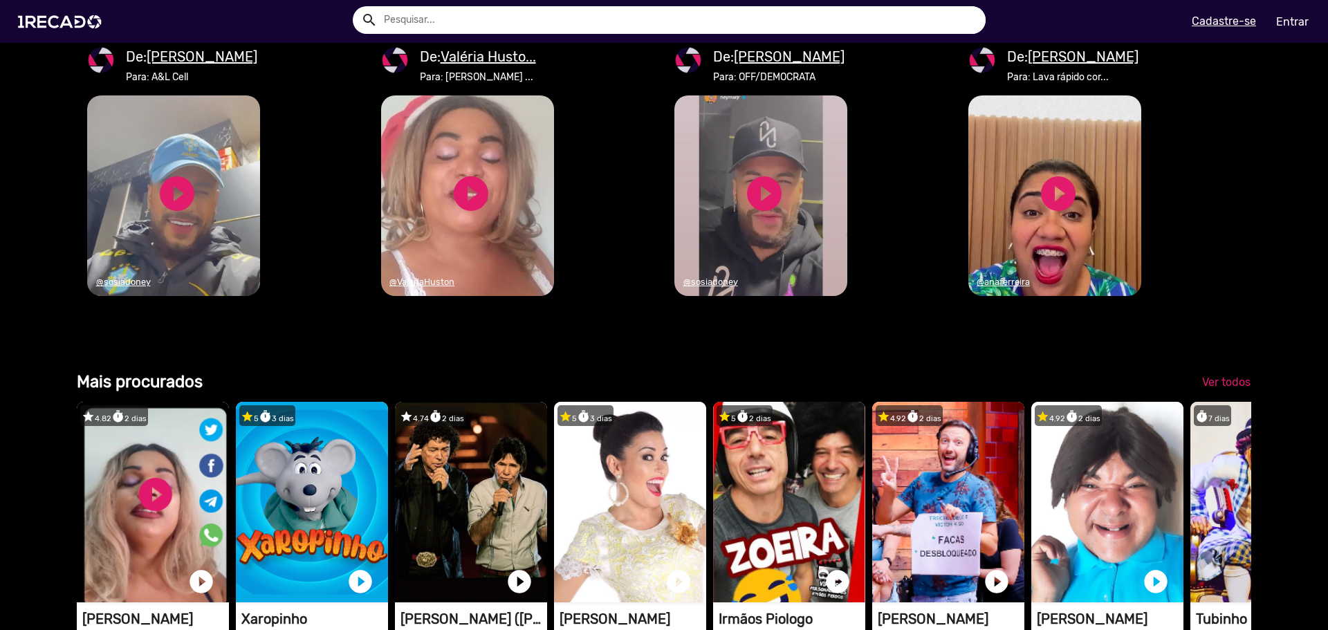
scroll to position [0, 2635]
click at [117, 287] on u "@sosiadoney" at bounding box center [123, 282] width 55 height 10
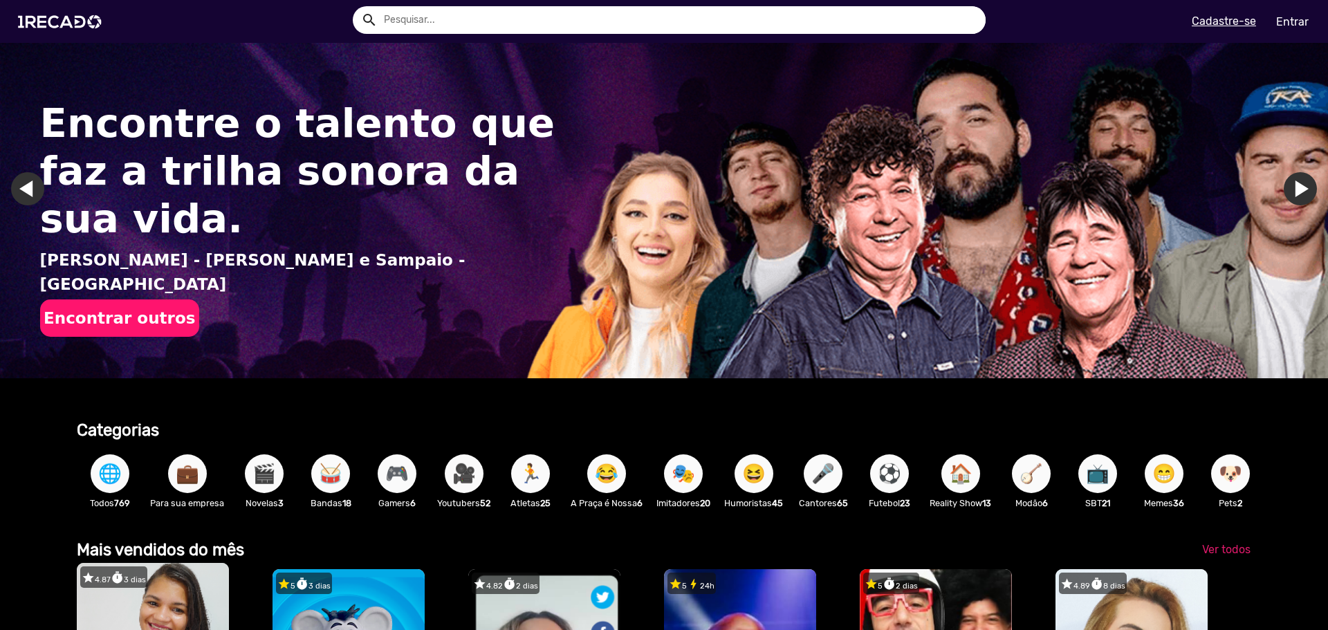
scroll to position [415, 0]
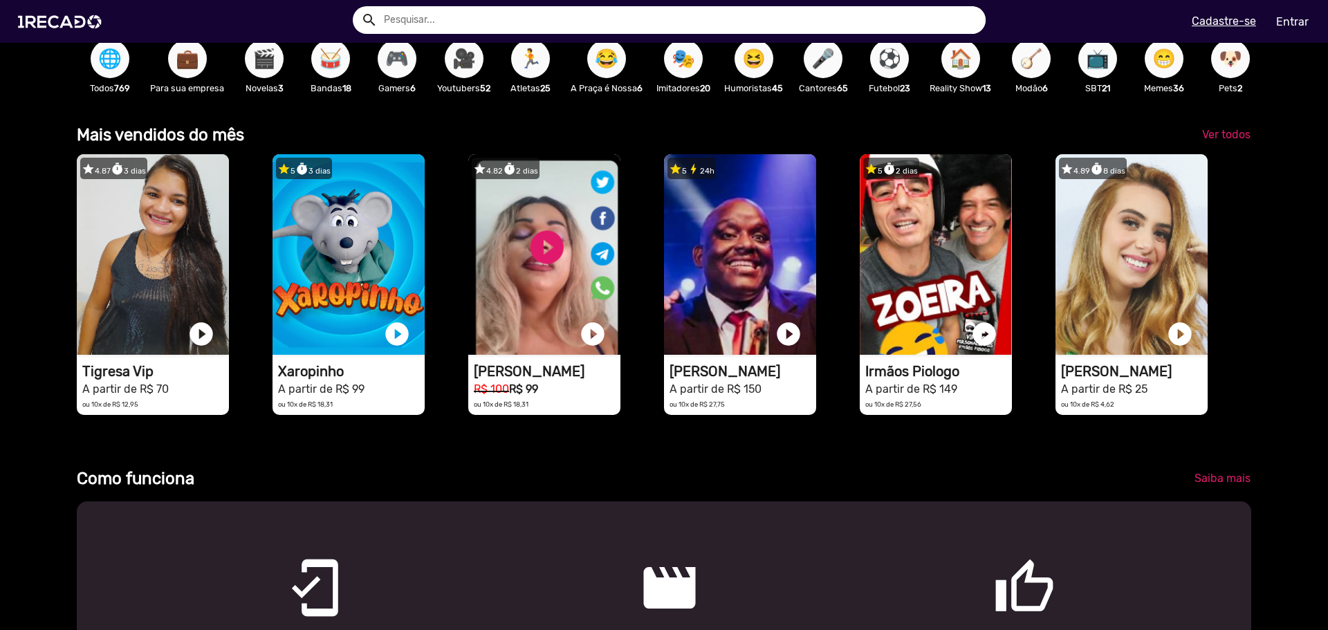
click at [524, 27] on input "text" at bounding box center [679, 20] width 612 height 28
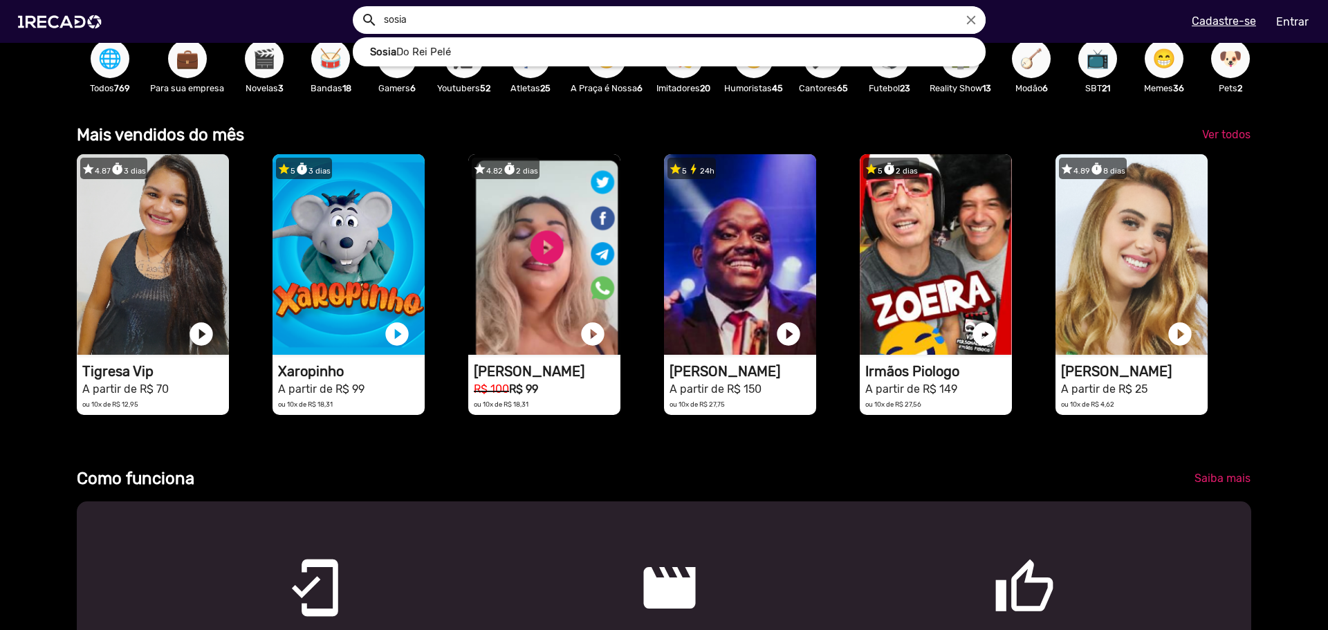
scroll to position [0, 1317]
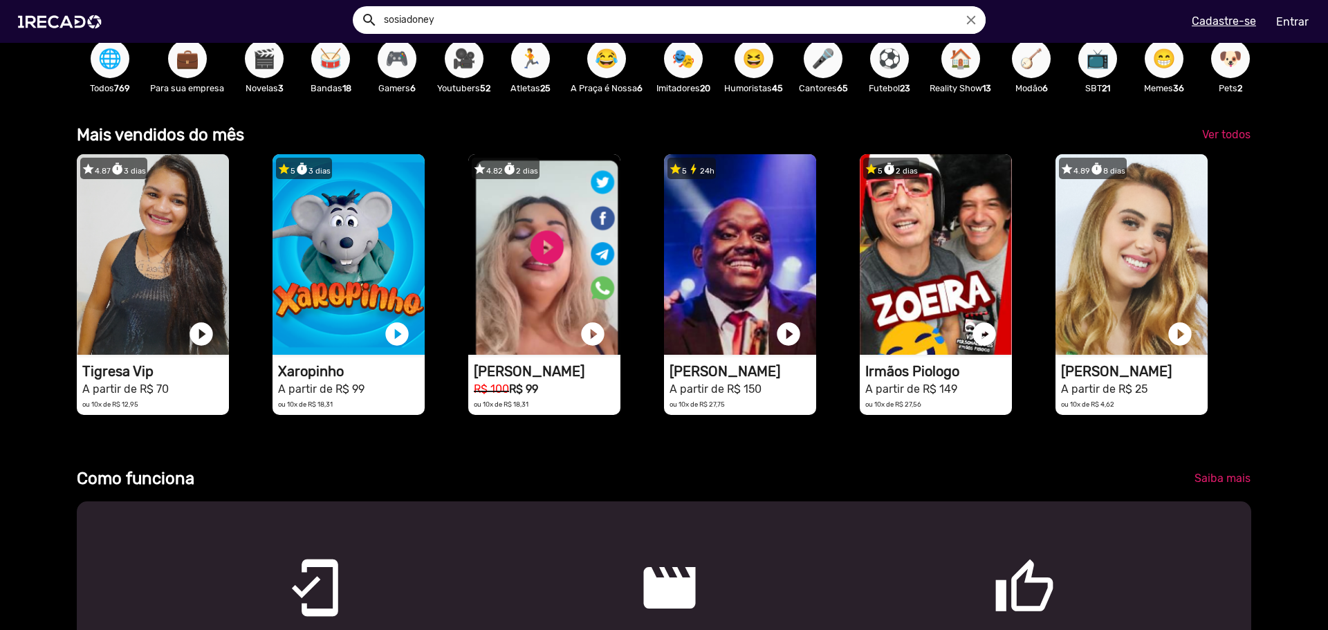
type input "sosiadoney"
click at [356, 7] on button "search" at bounding box center [368, 19] width 24 height 24
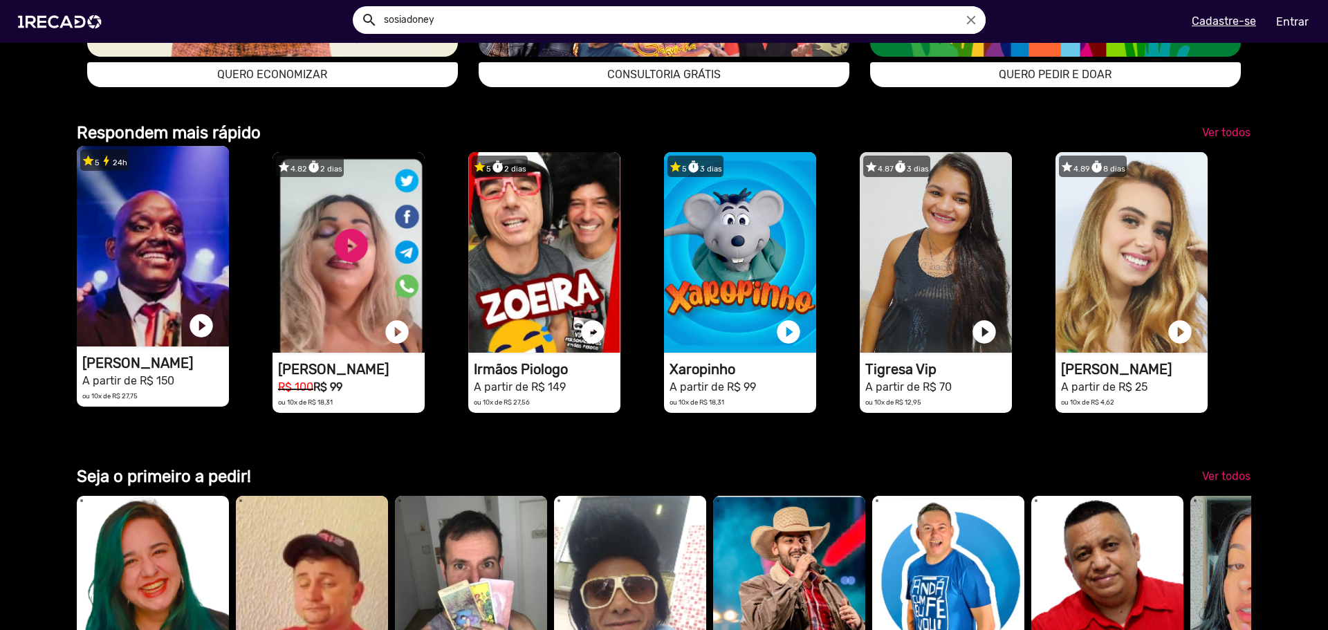
scroll to position [0, 1317]
click at [187, 371] on h1 "[PERSON_NAME]" at bounding box center [155, 363] width 147 height 17
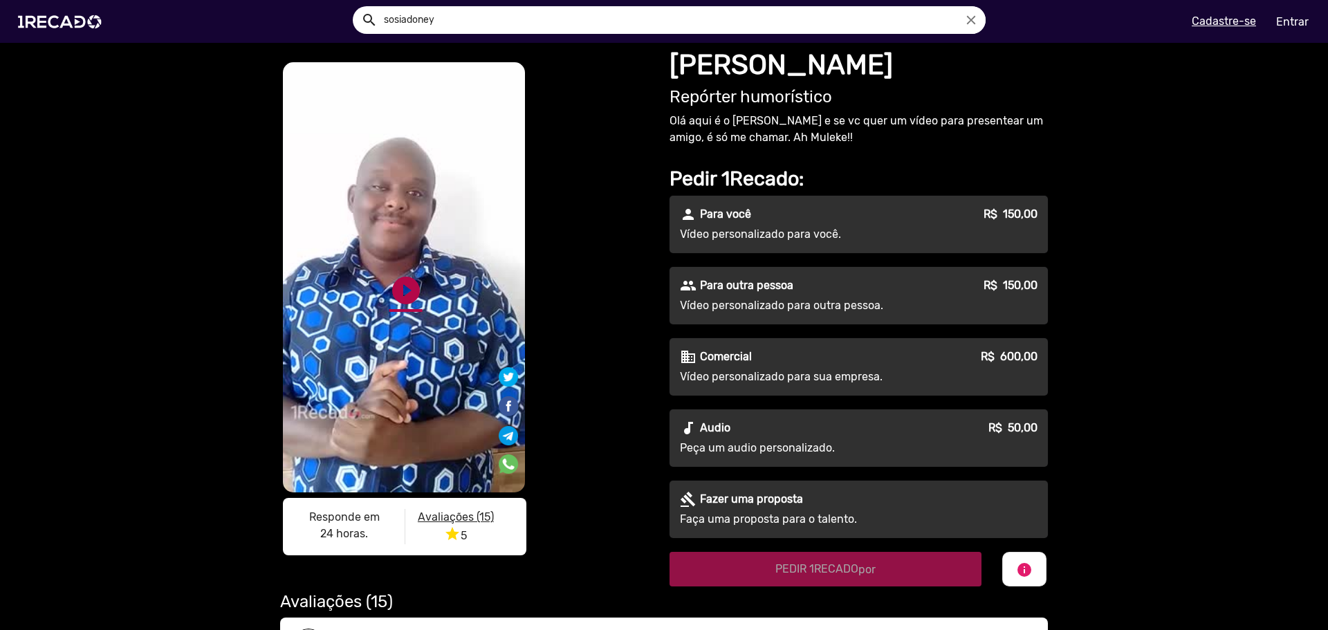
click at [391, 279] on link "play_circle_filled" at bounding box center [405, 290] width 33 height 33
click at [395, 289] on link "pause_circle" at bounding box center [405, 290] width 33 height 33
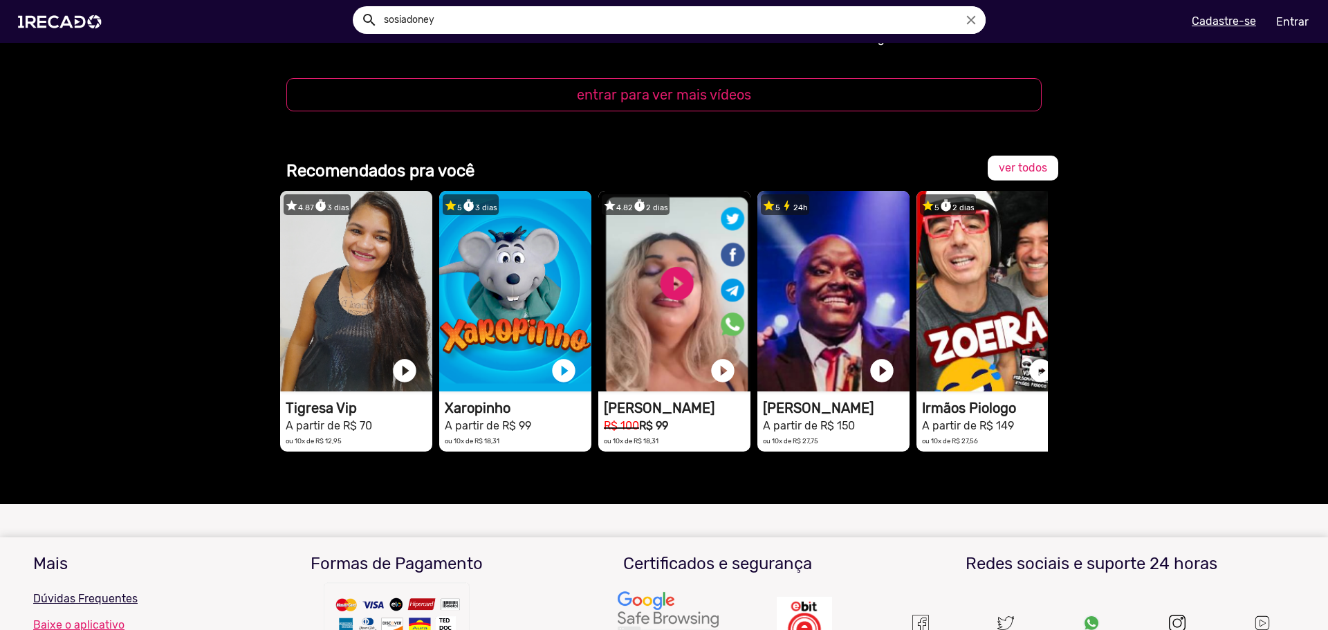
scroll to position [1660, 0]
